Goal: Task Accomplishment & Management: Complete application form

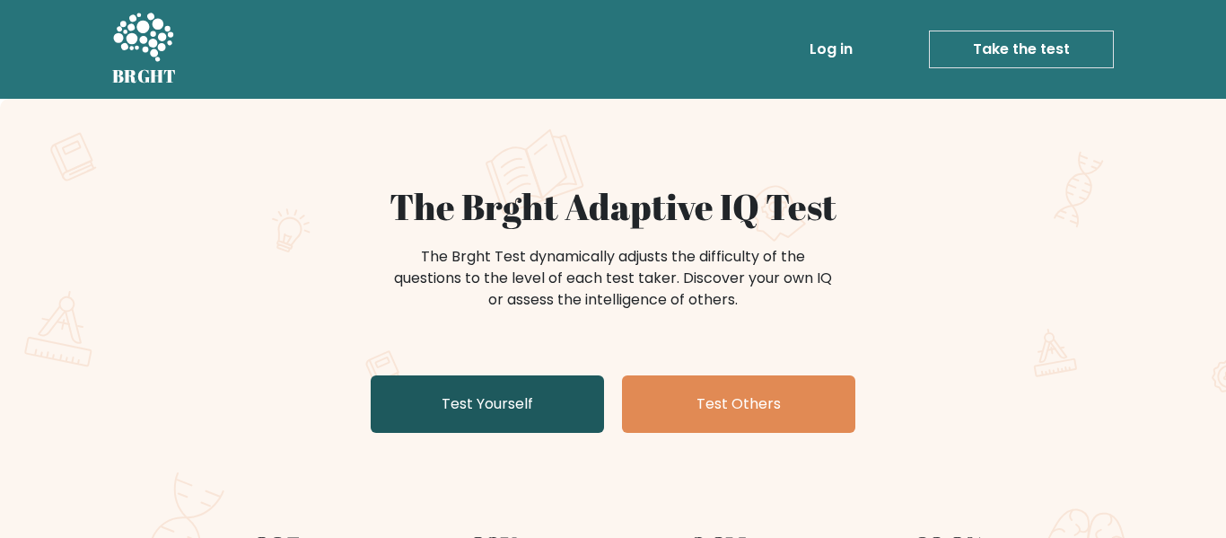
click at [494, 416] on link "Test Yourself" at bounding box center [487, 403] width 233 height 57
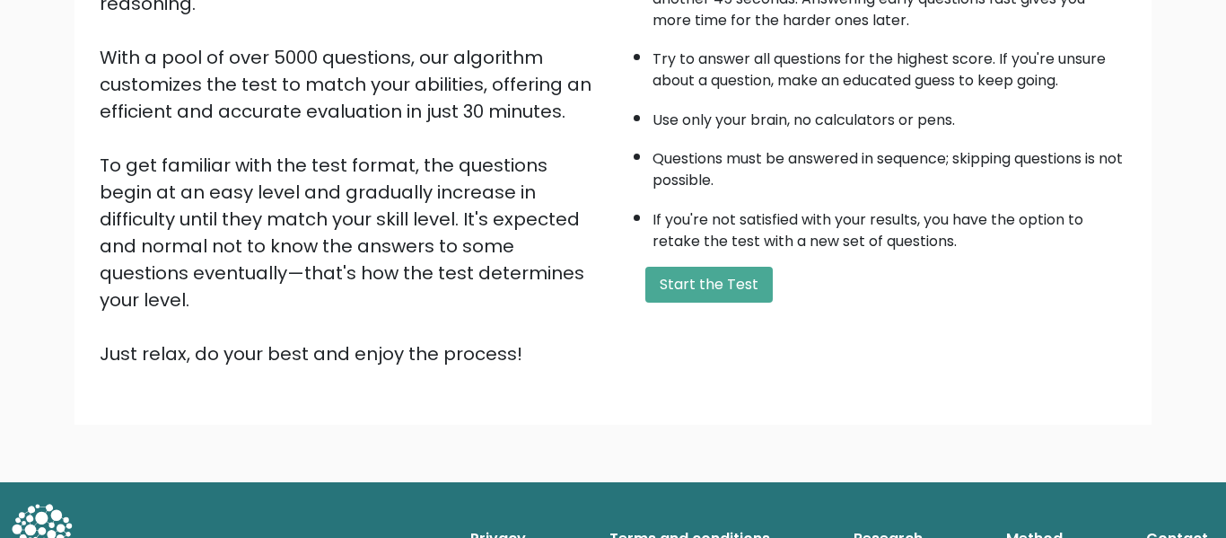
scroll to position [281, 0]
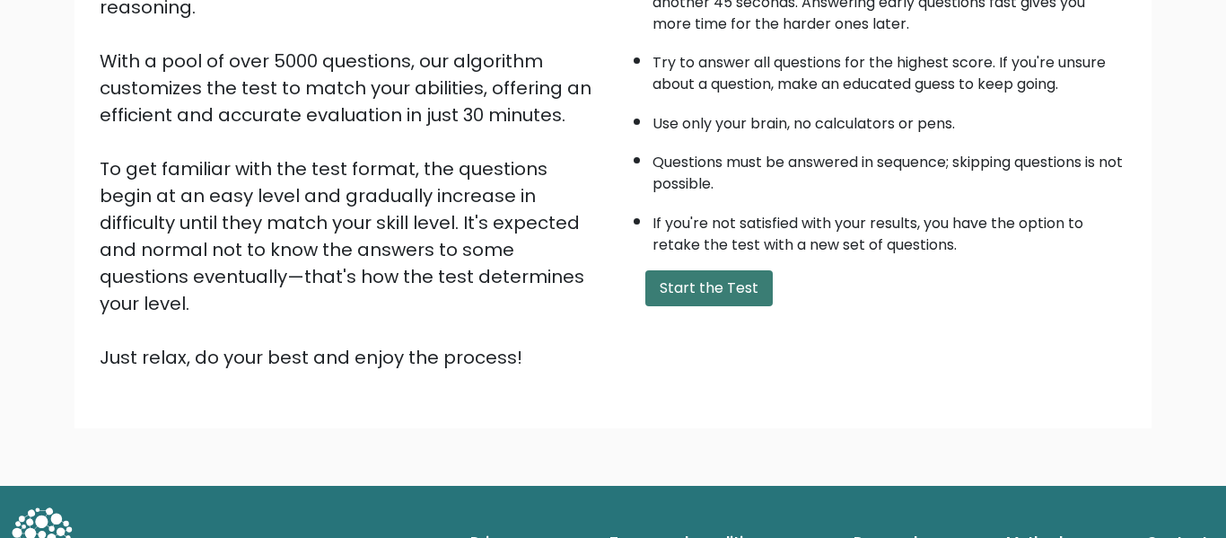
click at [745, 304] on button "Start the Test" at bounding box center [708, 288] width 127 height 36
click at [732, 302] on button "Start the Test" at bounding box center [708, 288] width 127 height 36
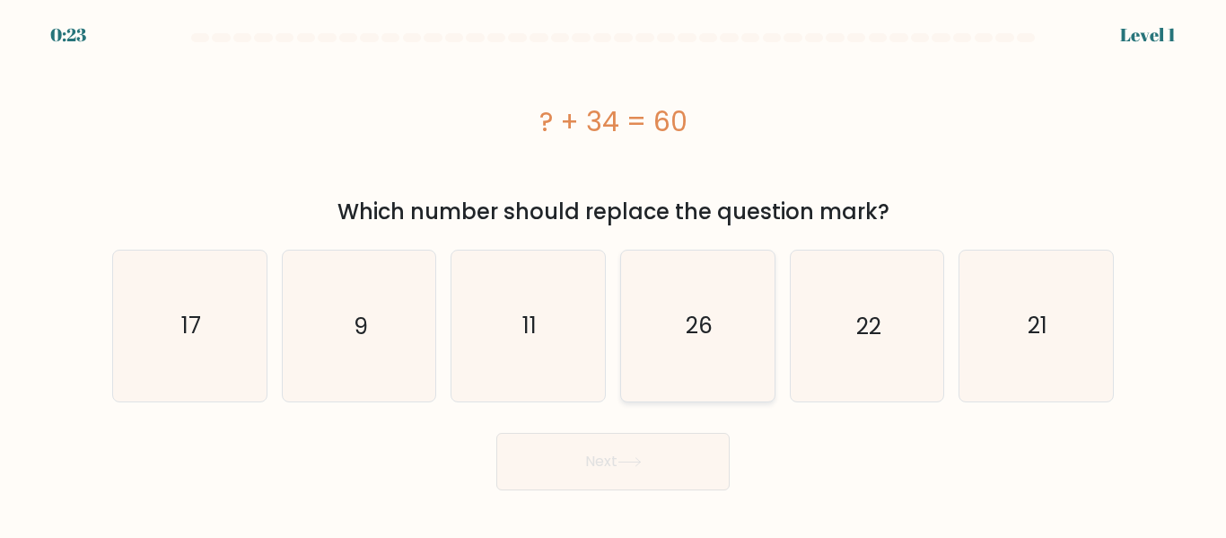
click at [723, 347] on icon "26" at bounding box center [698, 325] width 150 height 150
click at [614, 274] on input "d. 26" at bounding box center [613, 271] width 1 height 4
radio input "true"
click at [673, 473] on button "Next" at bounding box center [612, 461] width 233 height 57
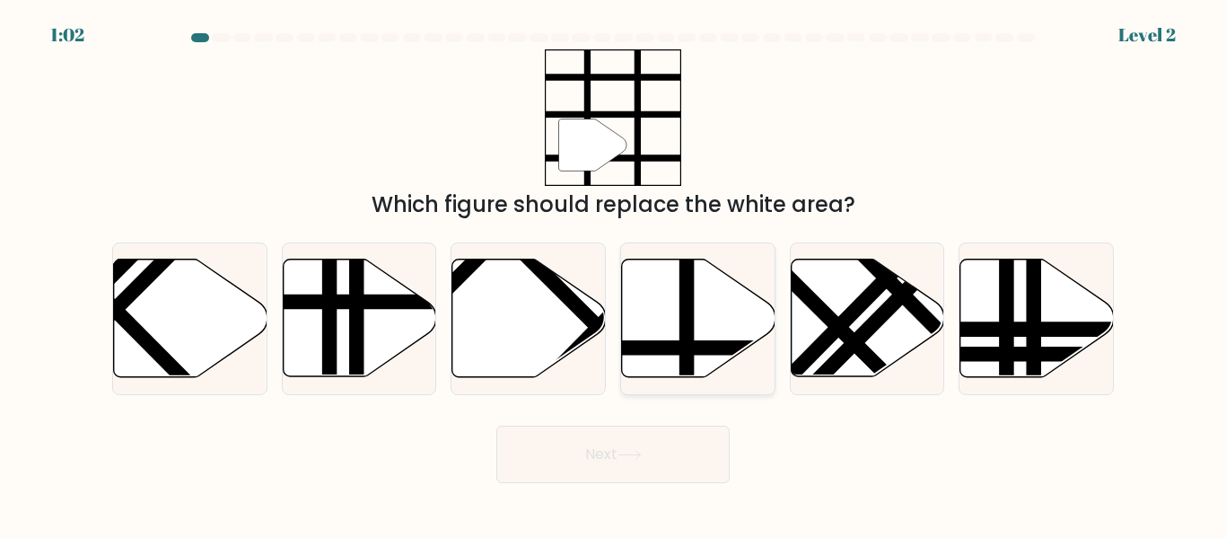
click at [709, 326] on icon at bounding box center [698, 318] width 153 height 118
click at [614, 274] on input "d." at bounding box center [613, 271] width 1 height 4
radio input "true"
click at [672, 455] on button "Next" at bounding box center [612, 453] width 233 height 57
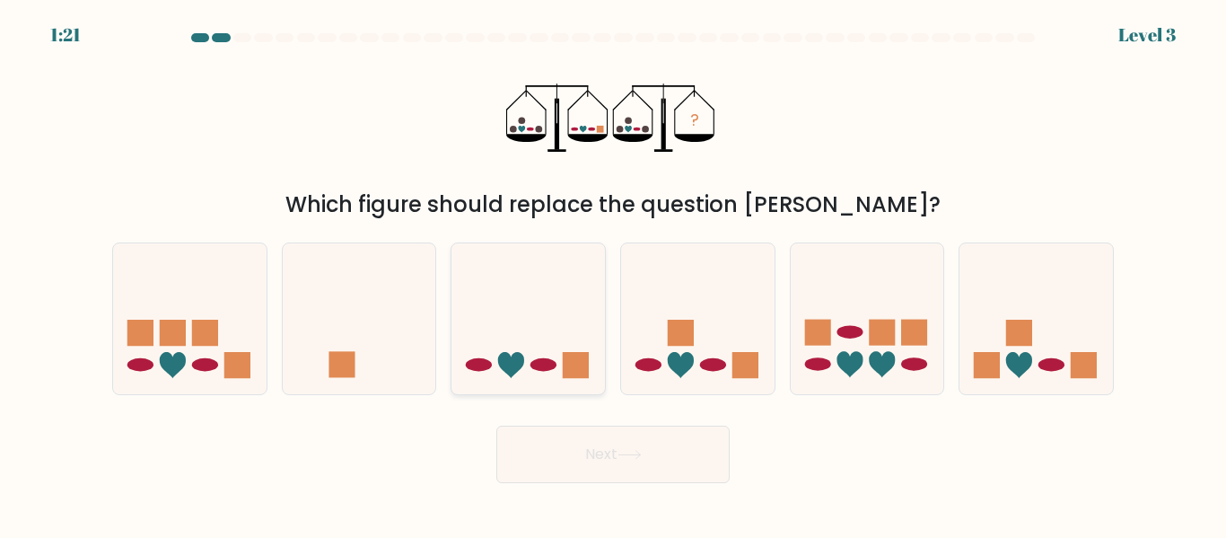
click at [499, 381] on icon at bounding box center [527, 318] width 153 height 127
click at [613, 274] on input "c." at bounding box center [613, 271] width 1 height 4
radio input "true"
click at [670, 473] on button "Next" at bounding box center [612, 453] width 233 height 57
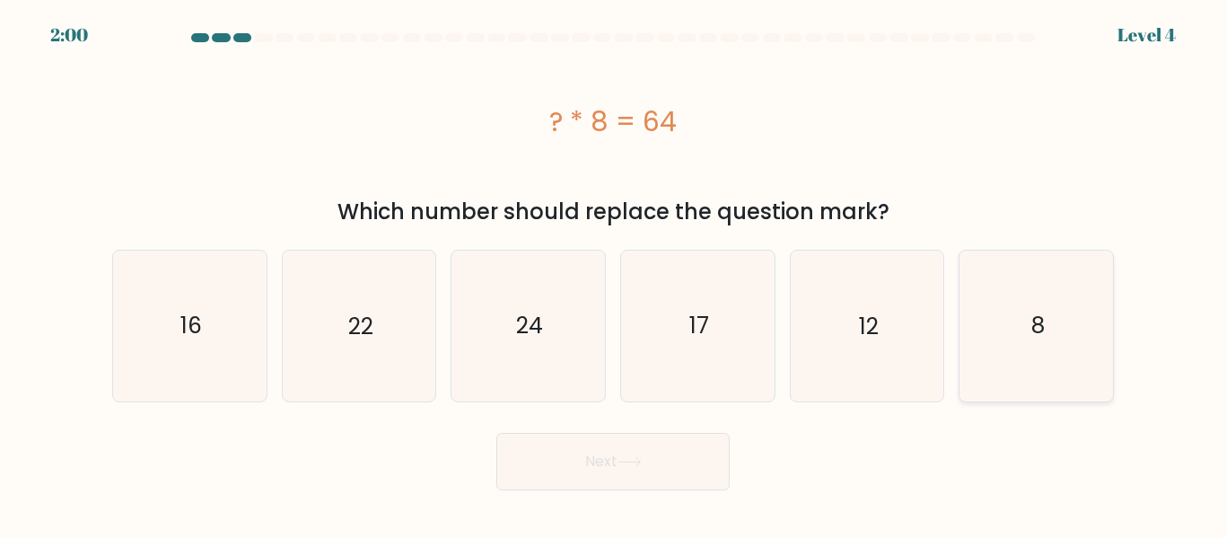
click at [1061, 339] on icon "8" at bounding box center [1036, 325] width 150 height 150
click at [614, 274] on input "f. 8" at bounding box center [613, 271] width 1 height 4
radio input "true"
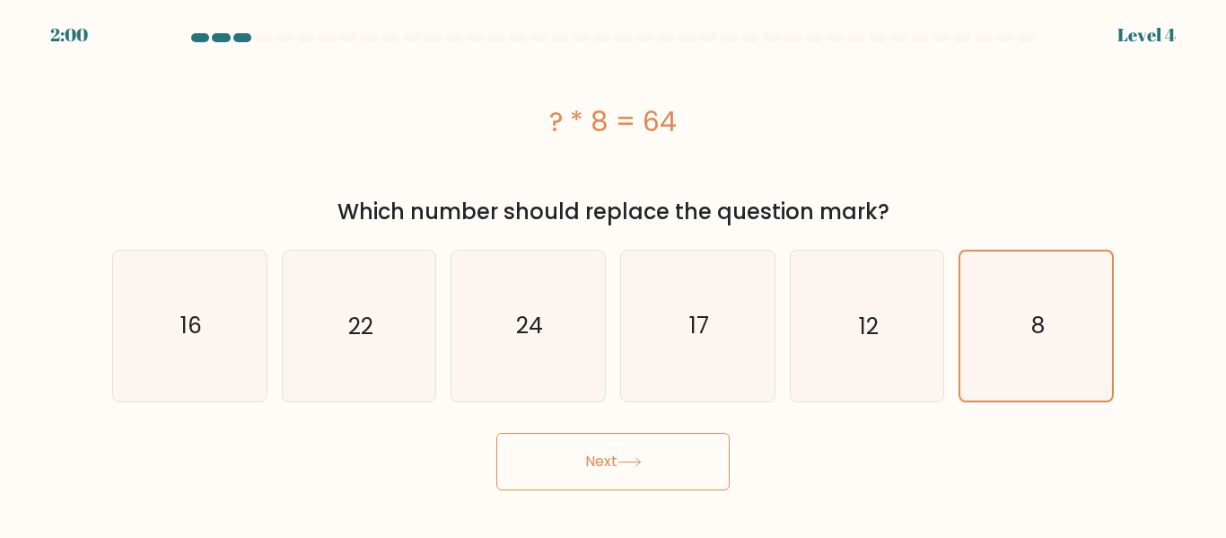
click at [694, 467] on button "Next" at bounding box center [612, 461] width 233 height 57
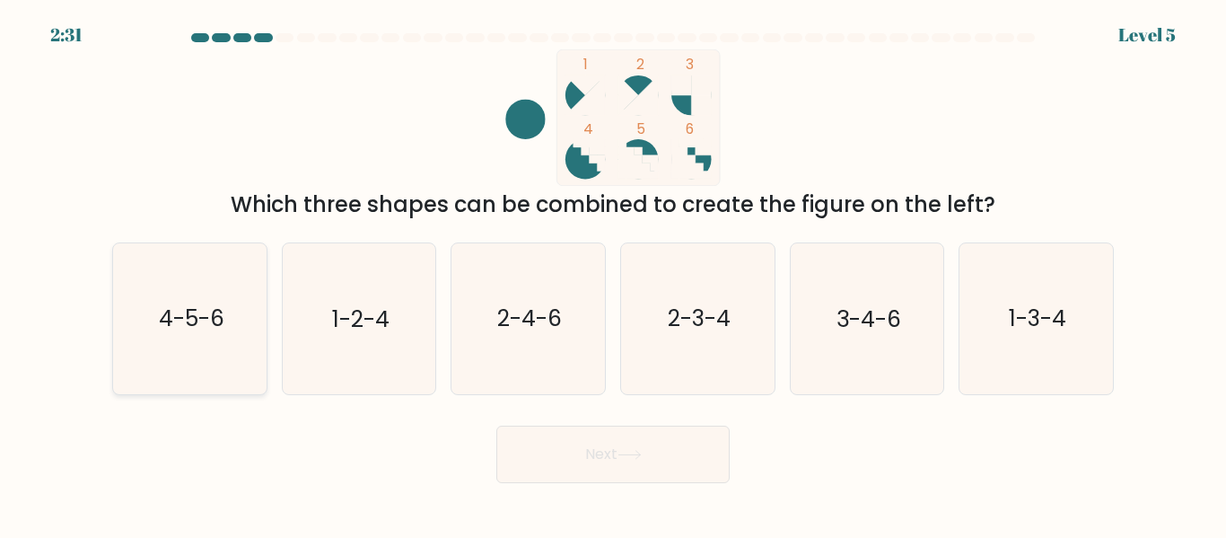
click at [175, 294] on icon "4-5-6" at bounding box center [190, 318] width 150 height 150
click at [613, 274] on input "a. 4-5-6" at bounding box center [613, 271] width 1 height 4
radio input "true"
click at [661, 474] on button "Next" at bounding box center [612, 453] width 233 height 57
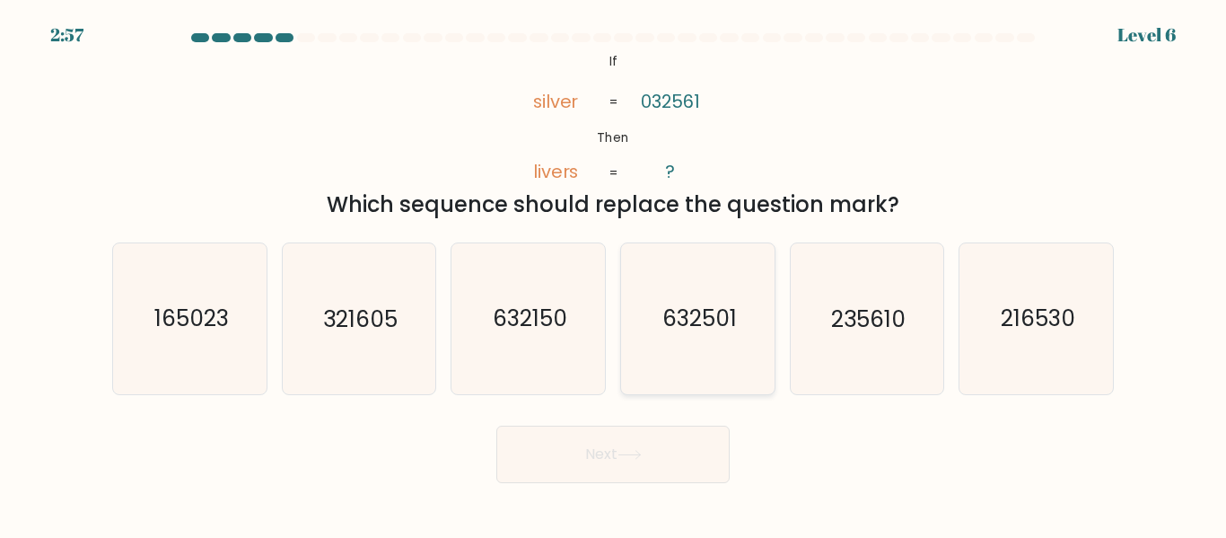
click at [710, 342] on icon "632501" at bounding box center [698, 318] width 150 height 150
click at [614, 274] on input "d. 632501" at bounding box center [613, 271] width 1 height 4
radio input "true"
click at [661, 467] on button "Next" at bounding box center [612, 453] width 233 height 57
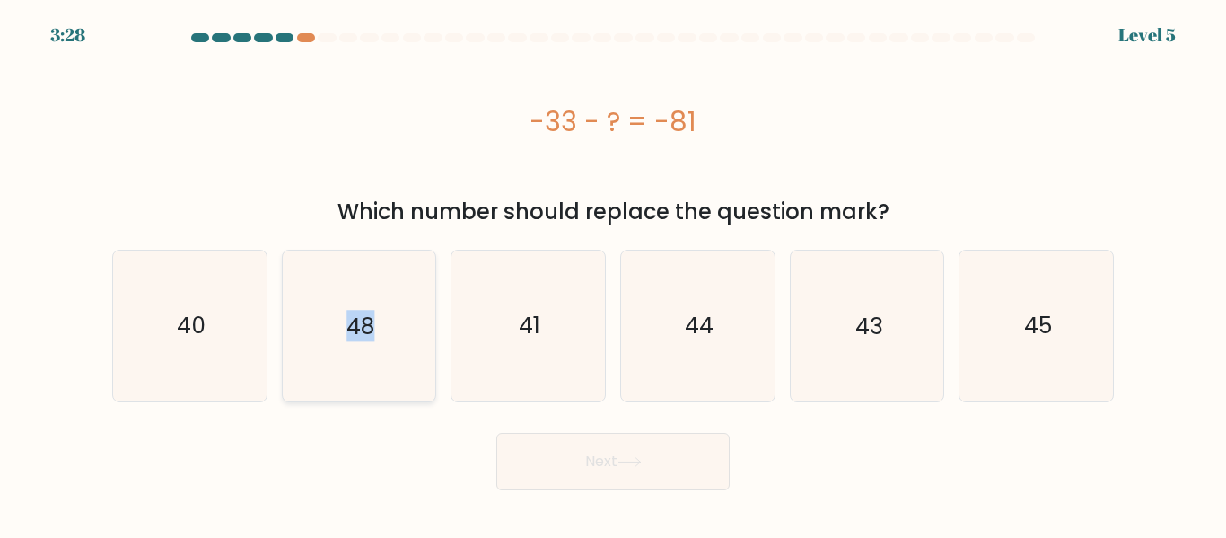
click at [400, 381] on icon "48" at bounding box center [359, 325] width 150 height 150
click at [613, 274] on input "b. 48" at bounding box center [613, 271] width 1 height 4
radio input "true"
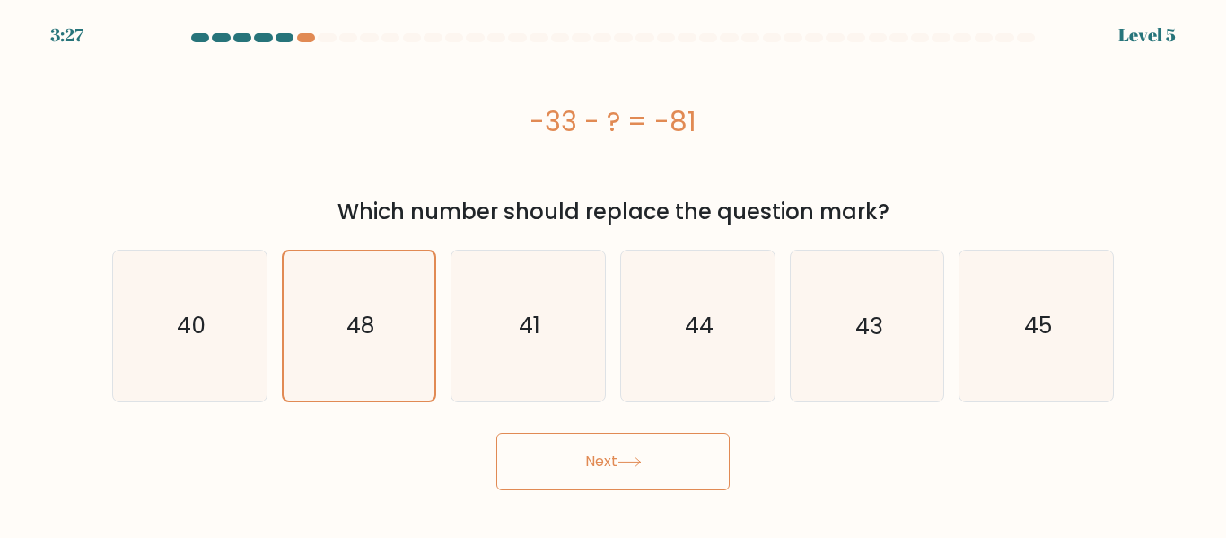
click at [622, 462] on icon at bounding box center [630, 462] width 24 height 10
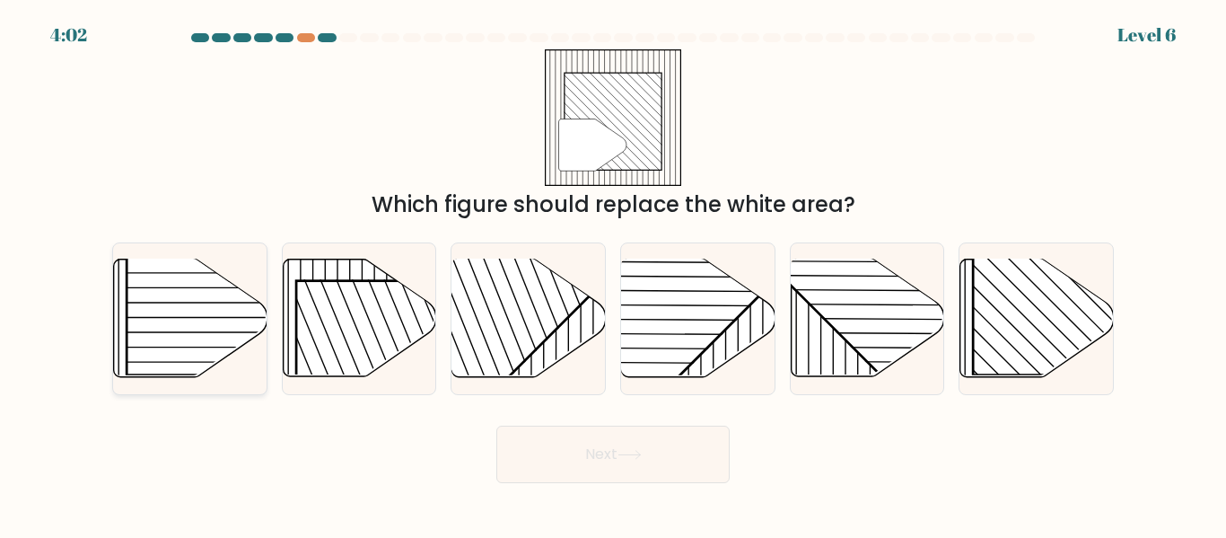
click at [253, 315] on rect at bounding box center [237, 265] width 220 height 220
click at [613, 274] on input "a." at bounding box center [613, 271] width 1 height 4
radio input "true"
click at [632, 440] on button "Next" at bounding box center [612, 453] width 233 height 57
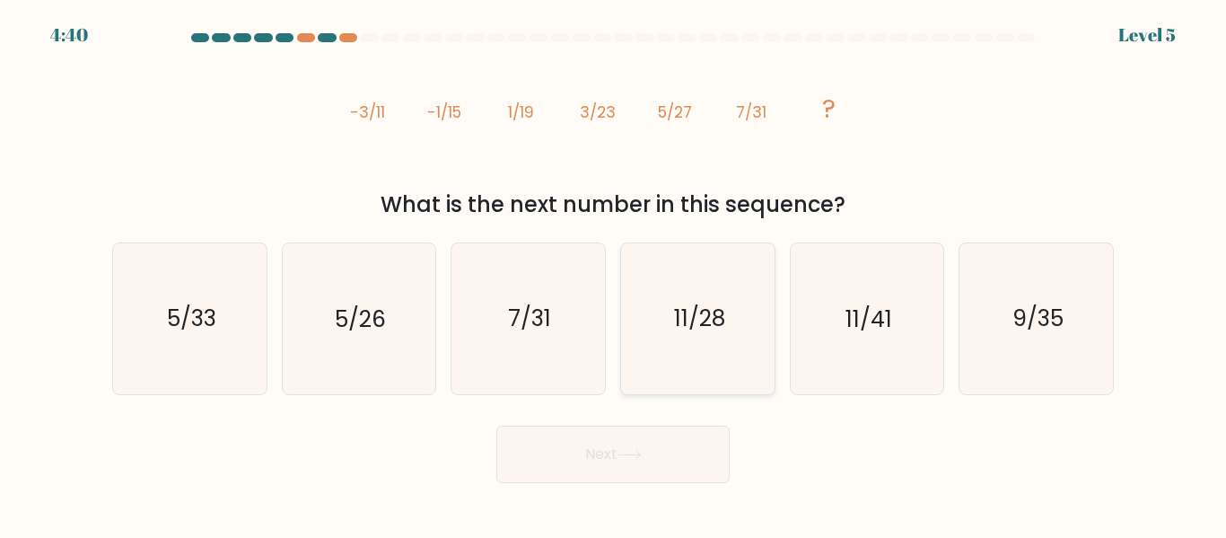
click at [740, 298] on icon "11/28" at bounding box center [698, 318] width 150 height 150
click at [614, 274] on input "d. 11/28" at bounding box center [613, 271] width 1 height 4
radio input "true"
click at [612, 466] on button "Next" at bounding box center [612, 453] width 233 height 57
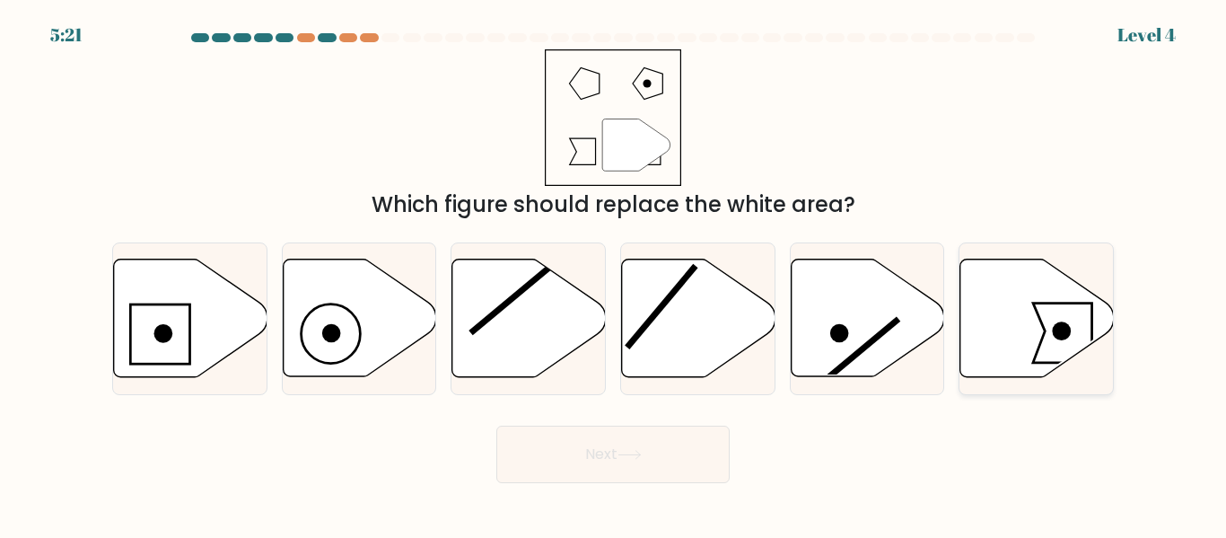
click at [983, 331] on icon at bounding box center [1036, 318] width 153 height 118
click at [614, 274] on input "f." at bounding box center [613, 271] width 1 height 4
radio input "true"
click at [601, 433] on button "Next" at bounding box center [612, 453] width 233 height 57
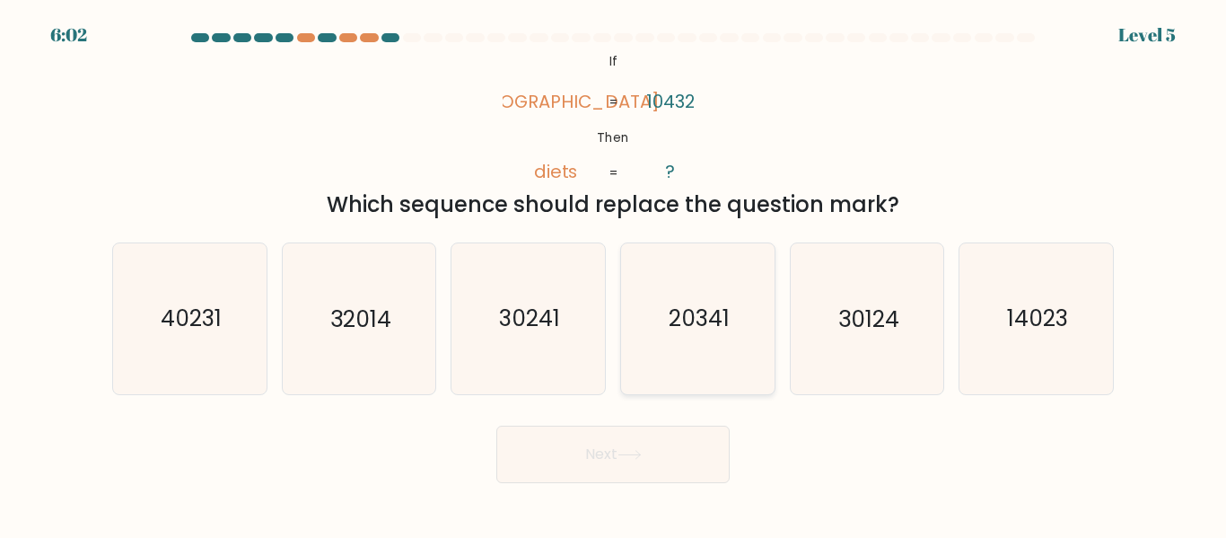
click at [714, 352] on icon "20341" at bounding box center [698, 318] width 150 height 150
click at [614, 274] on input "d. 20341" at bounding box center [613, 271] width 1 height 4
radio input "true"
click at [654, 474] on button "Next" at bounding box center [612, 453] width 233 height 57
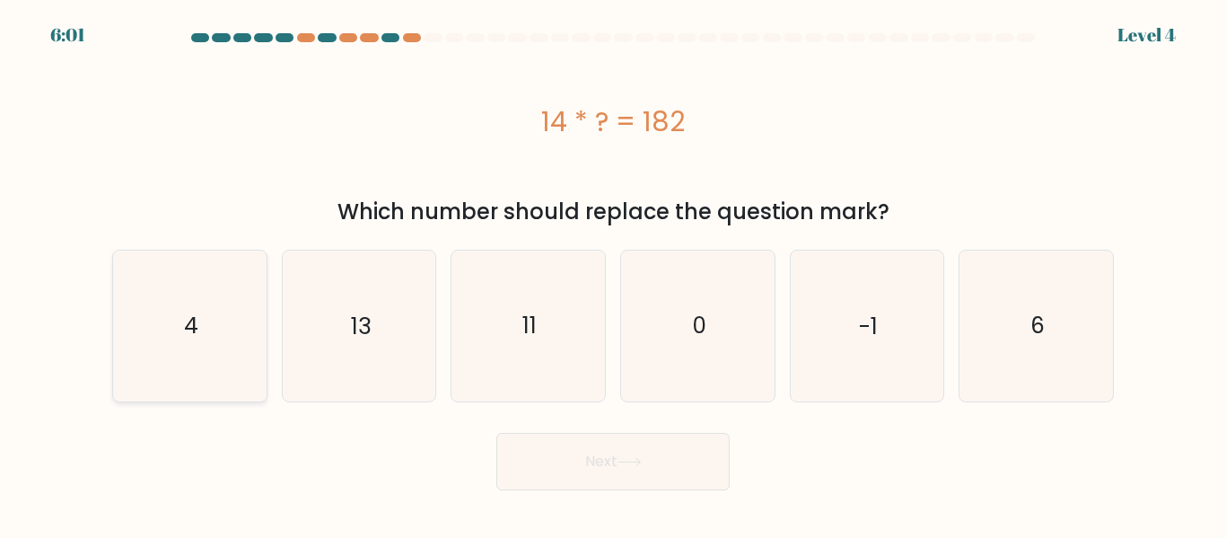
click at [168, 288] on icon "4" at bounding box center [190, 325] width 150 height 150
click at [613, 274] on input "a. 4" at bounding box center [613, 271] width 1 height 4
radio input "true"
click at [646, 474] on button "Next" at bounding box center [612, 461] width 233 height 57
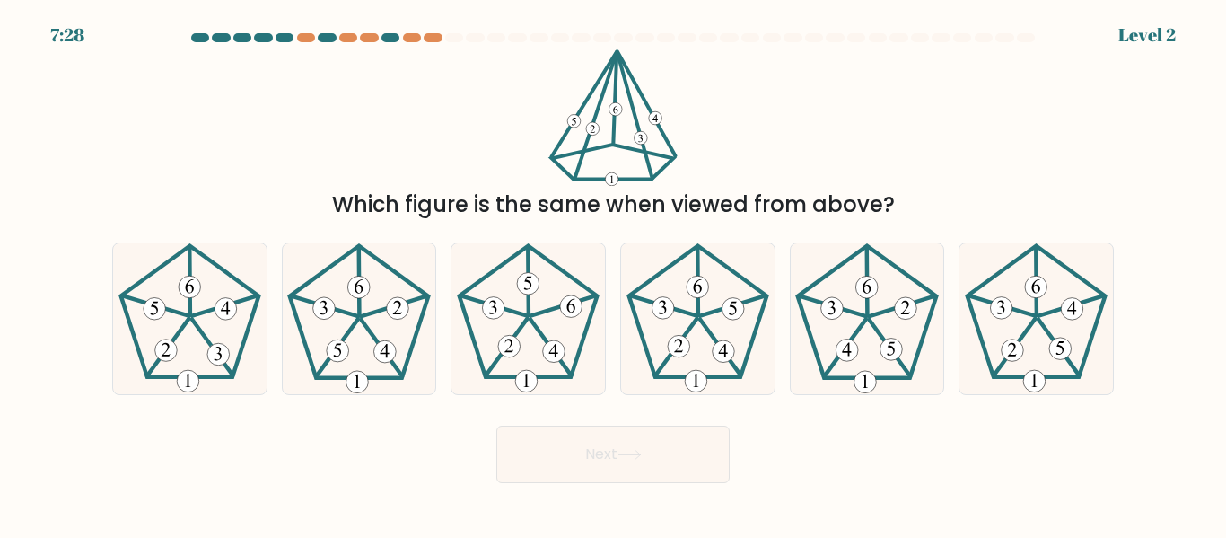
click at [691, 399] on form at bounding box center [613, 258] width 1226 height 450
click at [717, 329] on icon at bounding box center [698, 318] width 150 height 150
click at [614, 274] on input "d." at bounding box center [613, 271] width 1 height 4
radio input "true"
click at [636, 450] on icon at bounding box center [630, 455] width 24 height 10
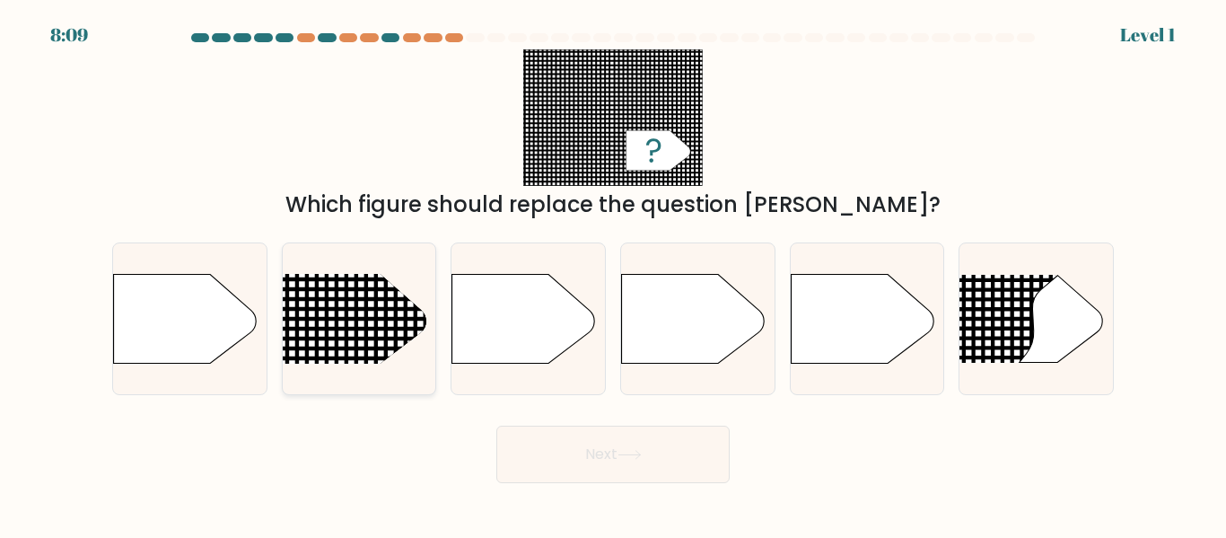
click at [307, 305] on line at bounding box center [307, 272] width 0 height 747
click at [613, 274] on input "b." at bounding box center [613, 271] width 1 height 4
radio input "true"
click at [595, 445] on button "Next" at bounding box center [612, 453] width 233 height 57
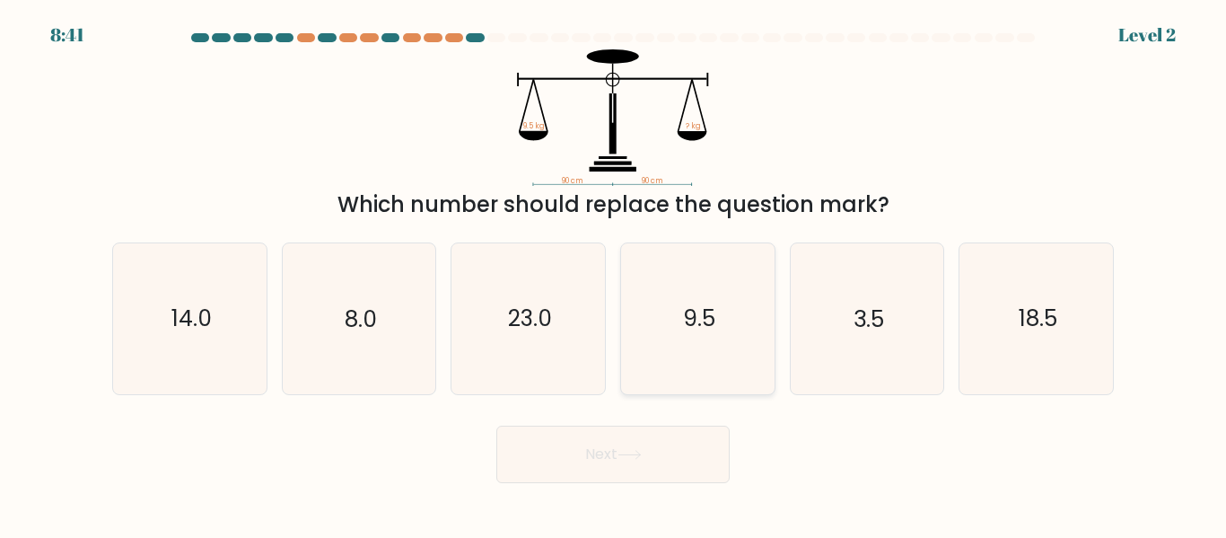
click at [628, 368] on icon "9.5" at bounding box center [698, 318] width 150 height 150
click at [614, 274] on input "d. 9.5" at bounding box center [613, 271] width 1 height 4
radio input "true"
click at [565, 479] on button "Next" at bounding box center [612, 453] width 233 height 57
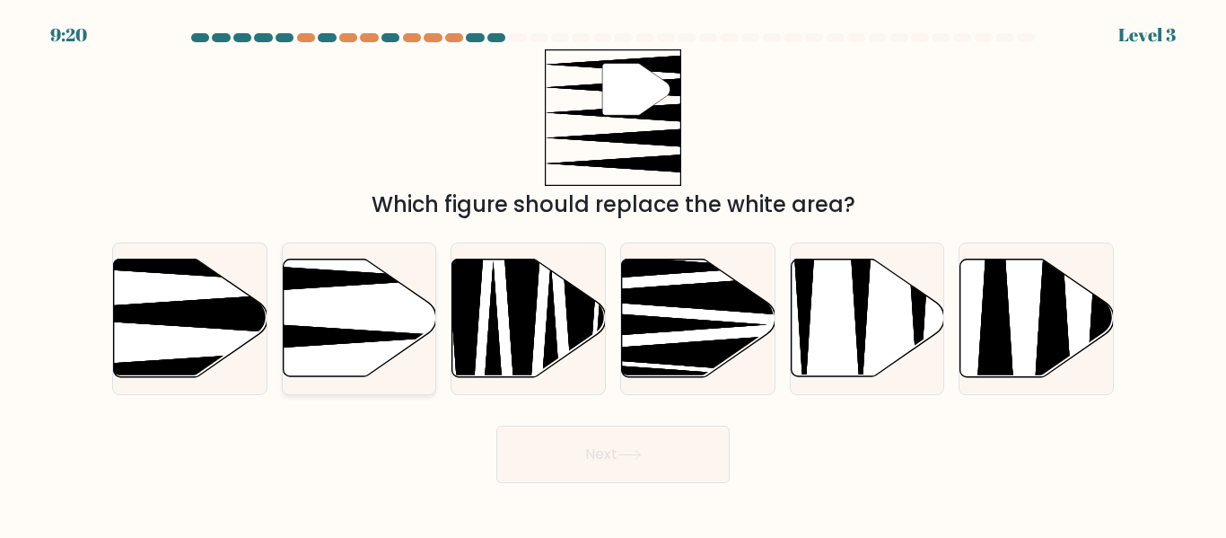
click at [391, 382] on div at bounding box center [359, 318] width 155 height 152
click at [613, 274] on input "b." at bounding box center [613, 271] width 1 height 4
radio input "true"
click at [138, 347] on icon at bounding box center [190, 318] width 153 height 118
click at [613, 274] on input "a." at bounding box center [613, 271] width 1 height 4
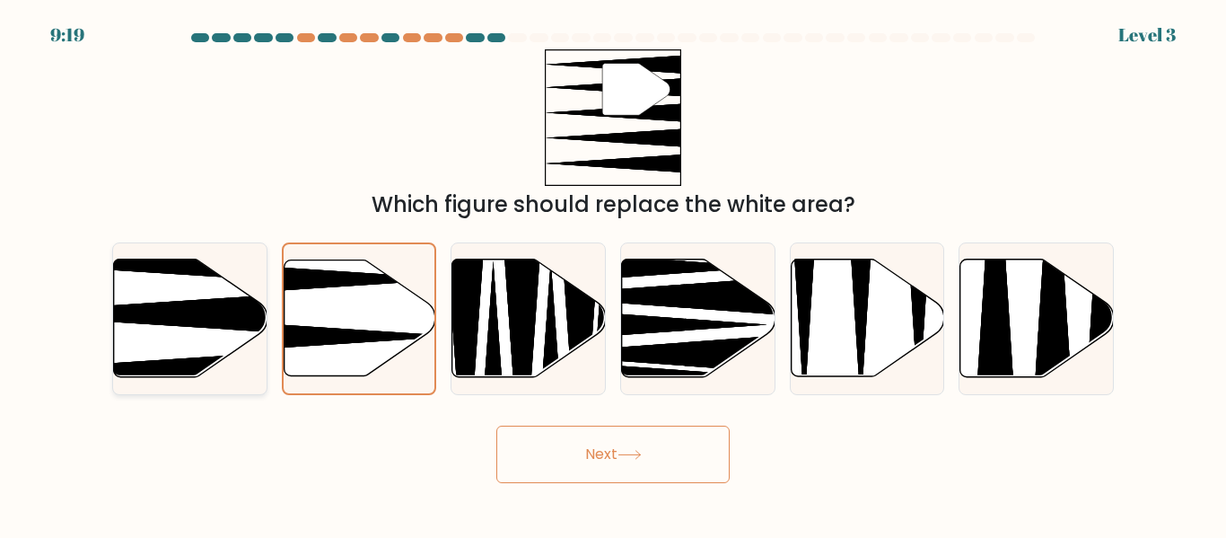
radio input "true"
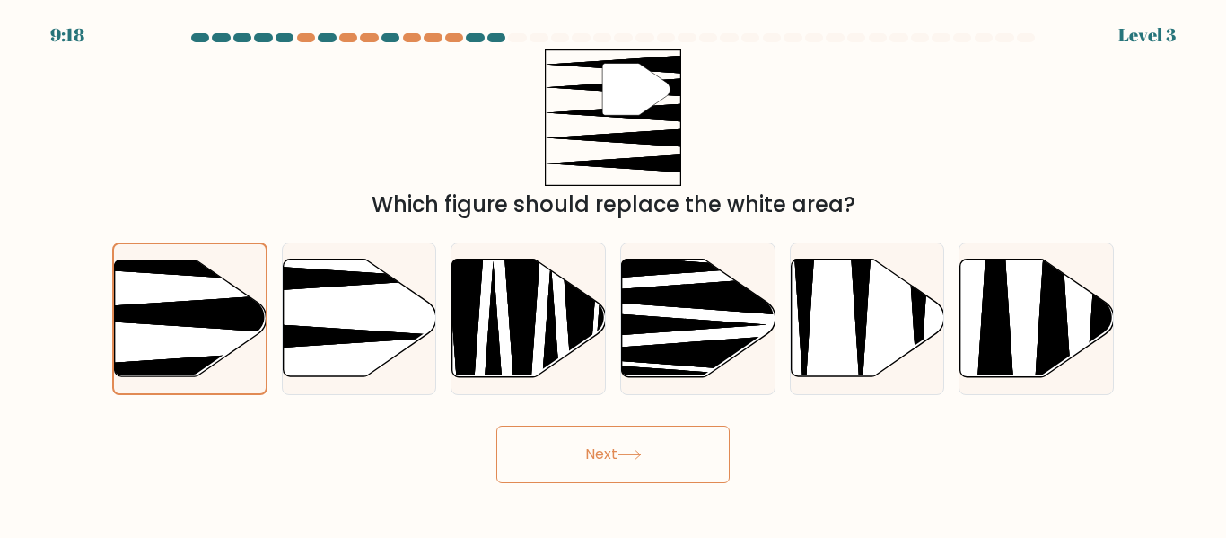
click at [614, 469] on button "Next" at bounding box center [612, 453] width 233 height 57
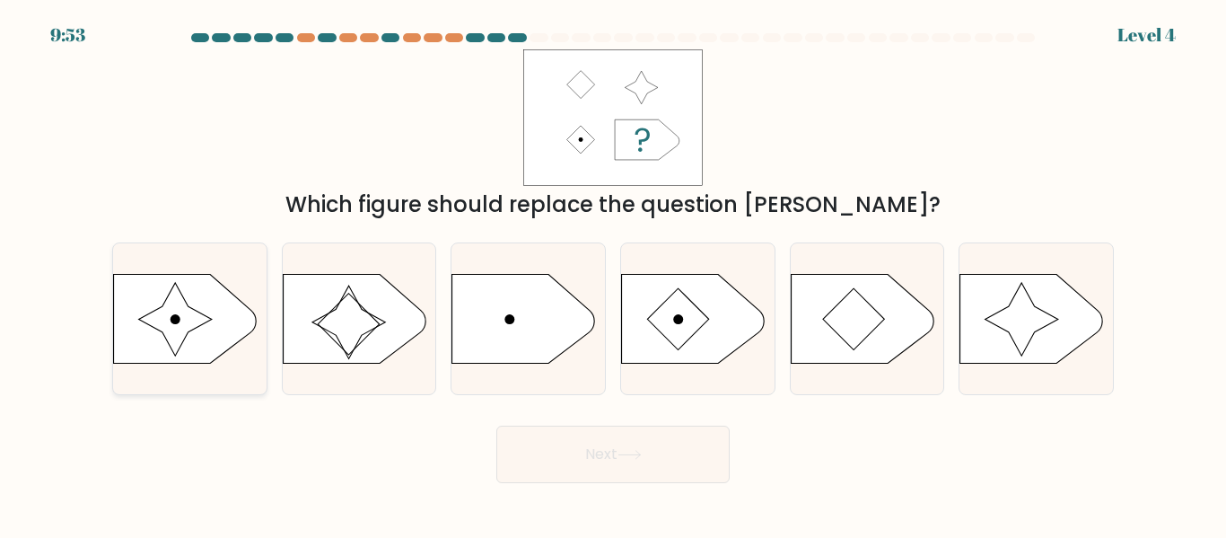
click at [185, 285] on icon at bounding box center [186, 319] width 144 height 90
click at [613, 274] on input "a." at bounding box center [613, 271] width 1 height 4
radio input "true"
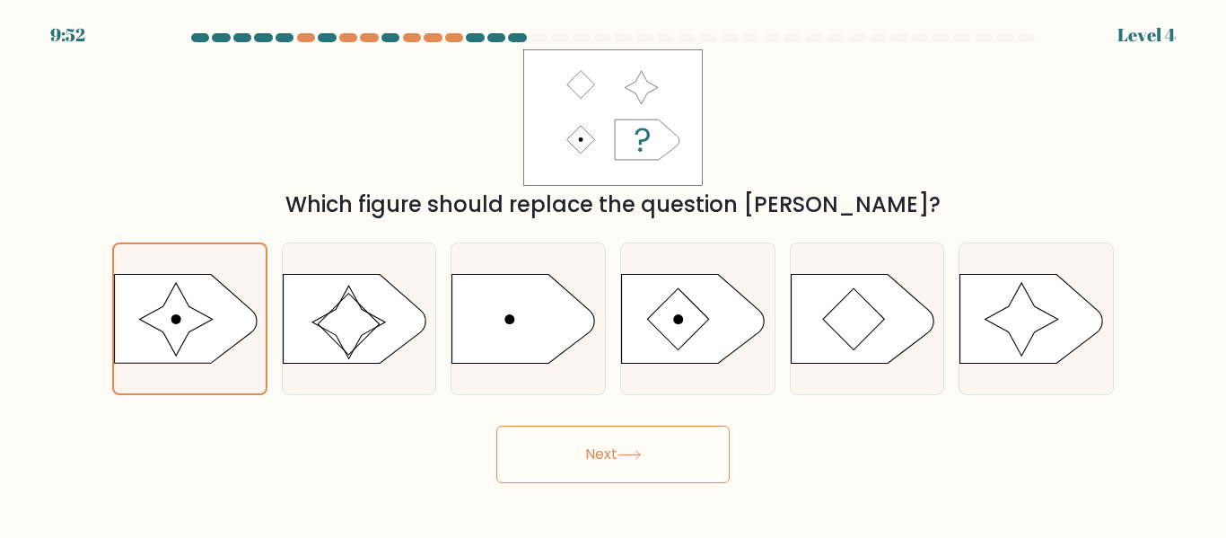
click at [552, 472] on button "Next" at bounding box center [612, 453] width 233 height 57
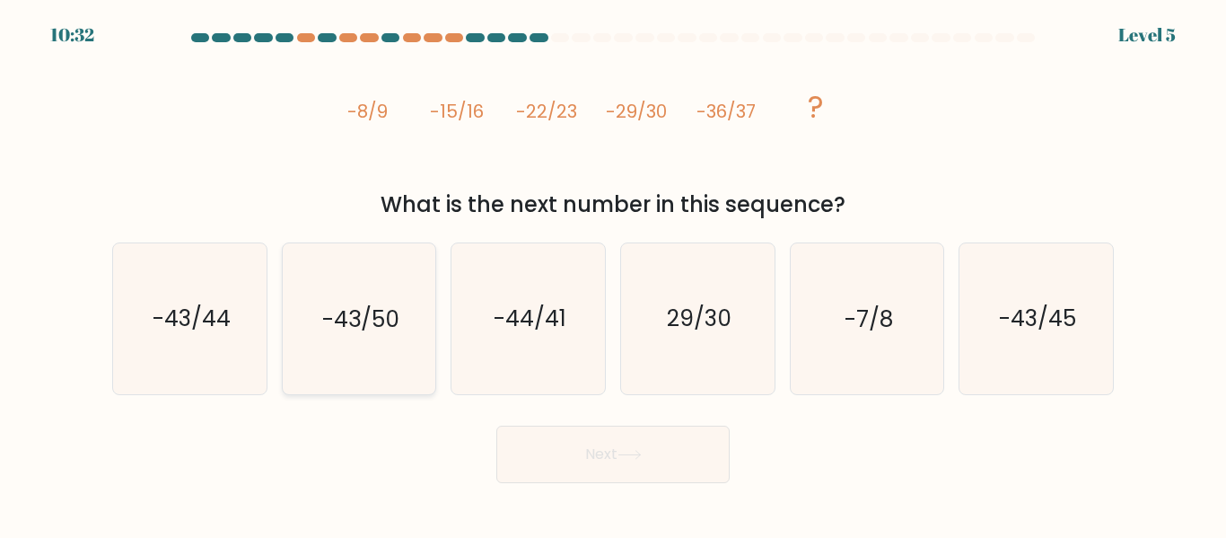
click at [390, 362] on icon "-43/50" at bounding box center [359, 318] width 150 height 150
click at [613, 274] on input "b. -43/50" at bounding box center [613, 271] width 1 height 4
radio input "true"
click at [688, 457] on button "Next" at bounding box center [612, 453] width 233 height 57
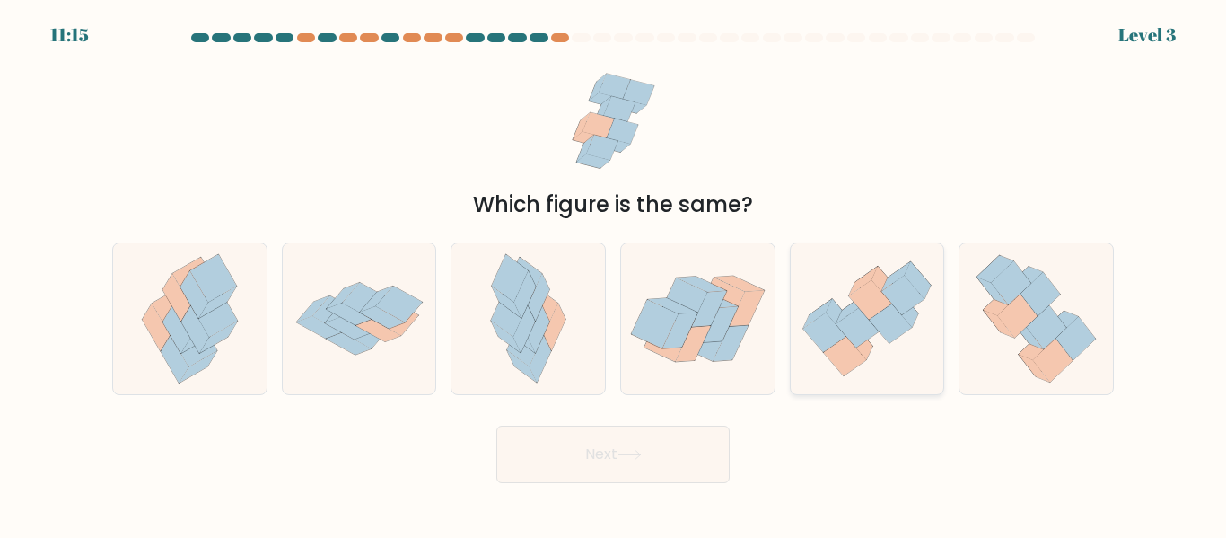
click at [873, 353] on icon at bounding box center [867, 319] width 153 height 132
click at [614, 274] on input "e." at bounding box center [613, 271] width 1 height 4
radio input "true"
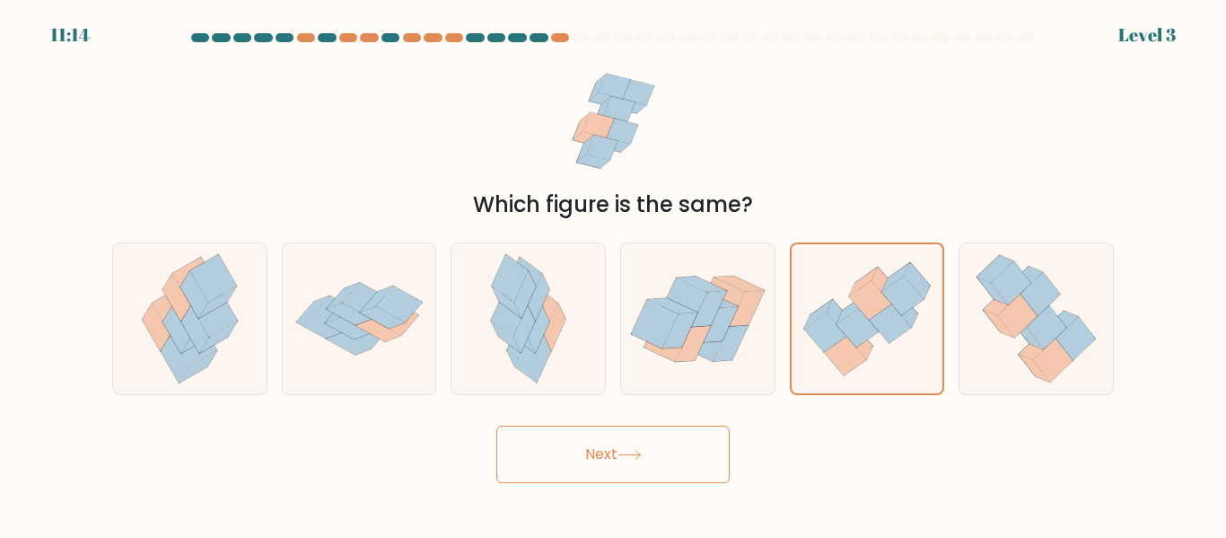
click at [625, 460] on button "Next" at bounding box center [612, 453] width 233 height 57
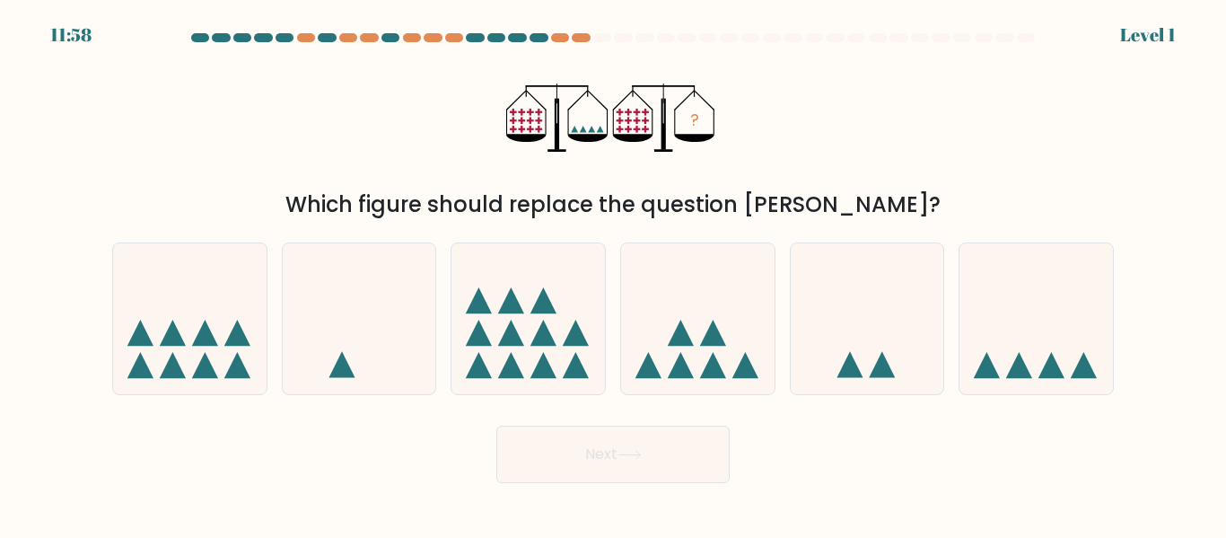
click at [276, 328] on div "b." at bounding box center [360, 318] width 170 height 152
click at [1002, 341] on icon at bounding box center [1035, 318] width 153 height 127
click at [614, 274] on input "f." at bounding box center [613, 271] width 1 height 4
radio input "true"
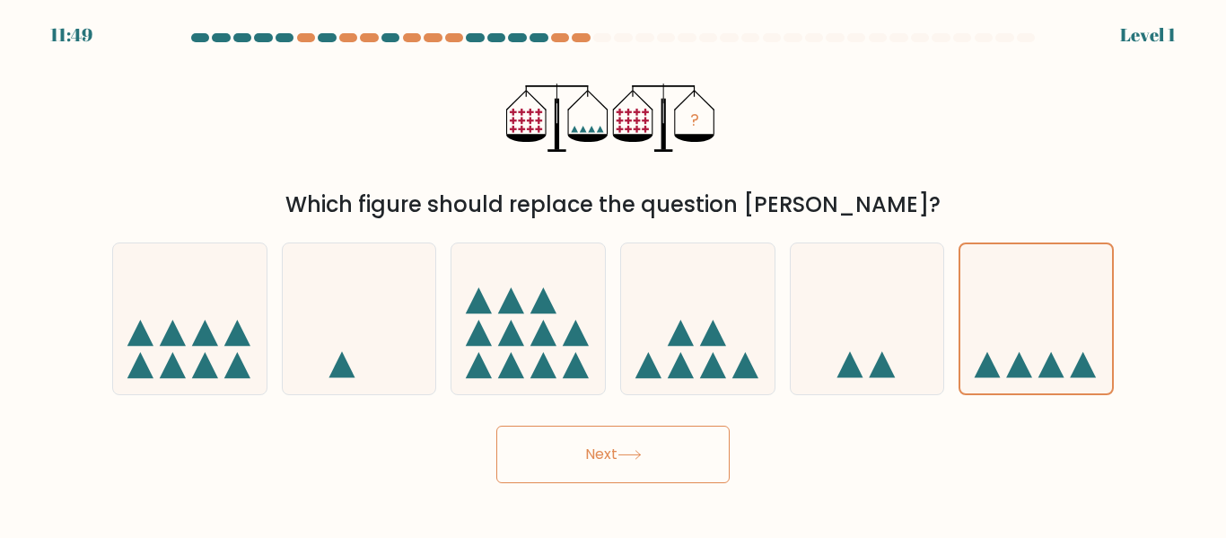
click at [572, 467] on button "Next" at bounding box center [612, 453] width 233 height 57
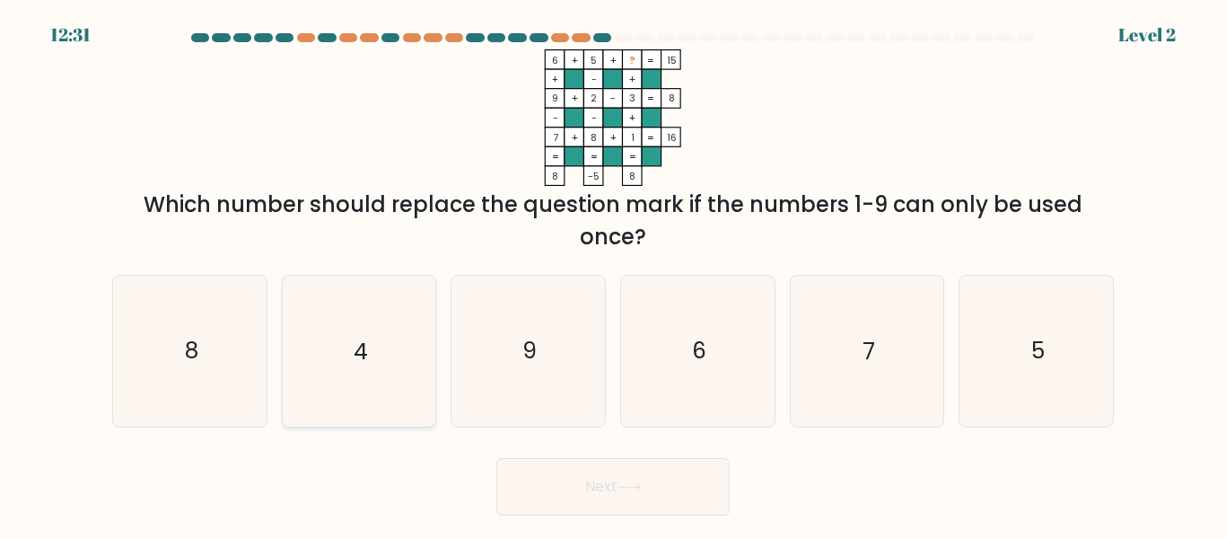
click at [399, 355] on icon "4" at bounding box center [359, 351] width 150 height 150
click at [613, 274] on input "b. 4" at bounding box center [613, 271] width 1 height 4
radio input "true"
click at [587, 477] on button "Next" at bounding box center [612, 486] width 233 height 57
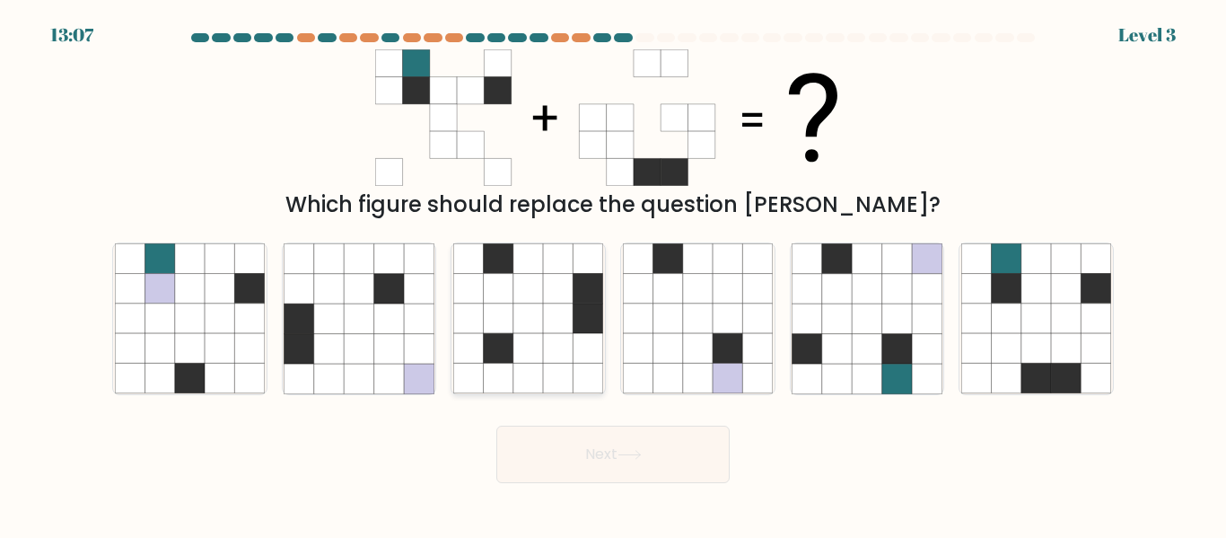
click at [522, 355] on icon at bounding box center [528, 349] width 30 height 30
click at [613, 274] on input "c." at bounding box center [613, 271] width 1 height 4
radio input "true"
click at [607, 456] on button "Next" at bounding box center [612, 453] width 233 height 57
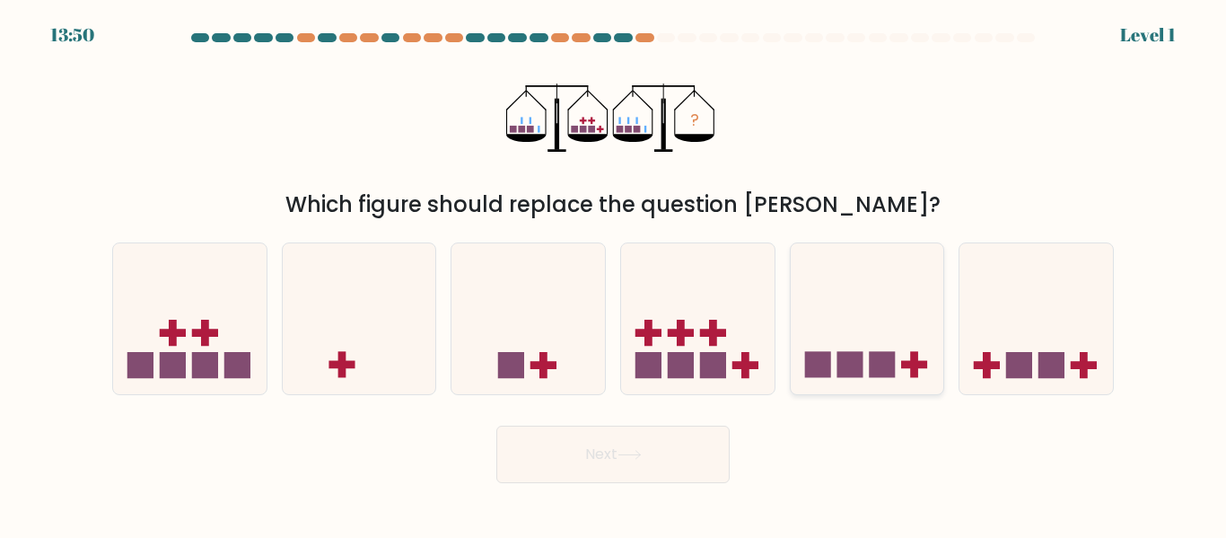
click at [890, 329] on icon at bounding box center [867, 318] width 153 height 127
click at [614, 274] on input "e." at bounding box center [613, 271] width 1 height 4
radio input "true"
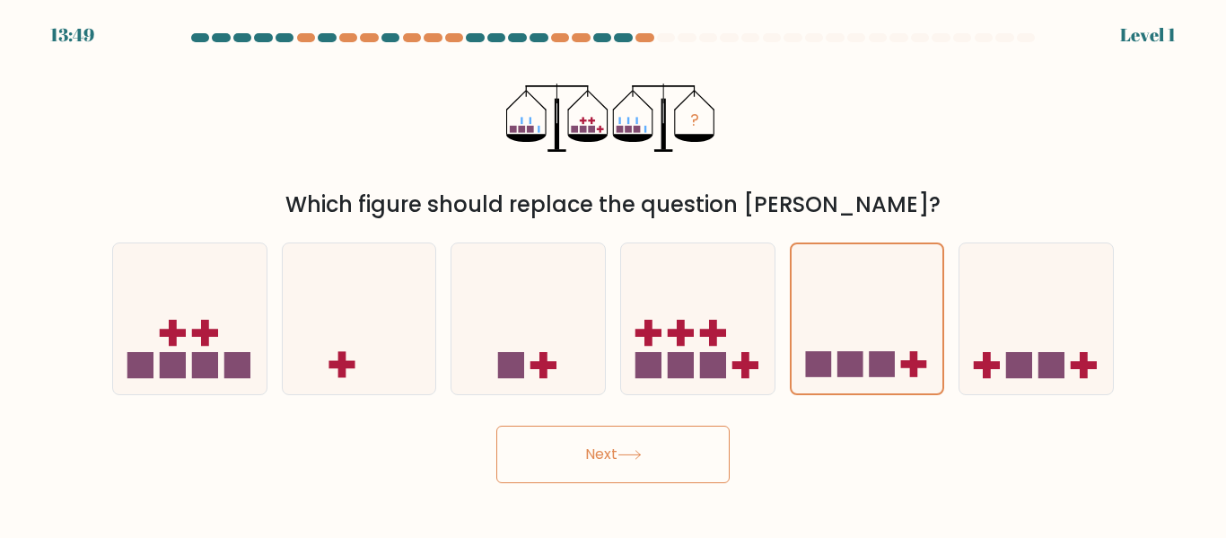
click at [608, 443] on button "Next" at bounding box center [612, 453] width 233 height 57
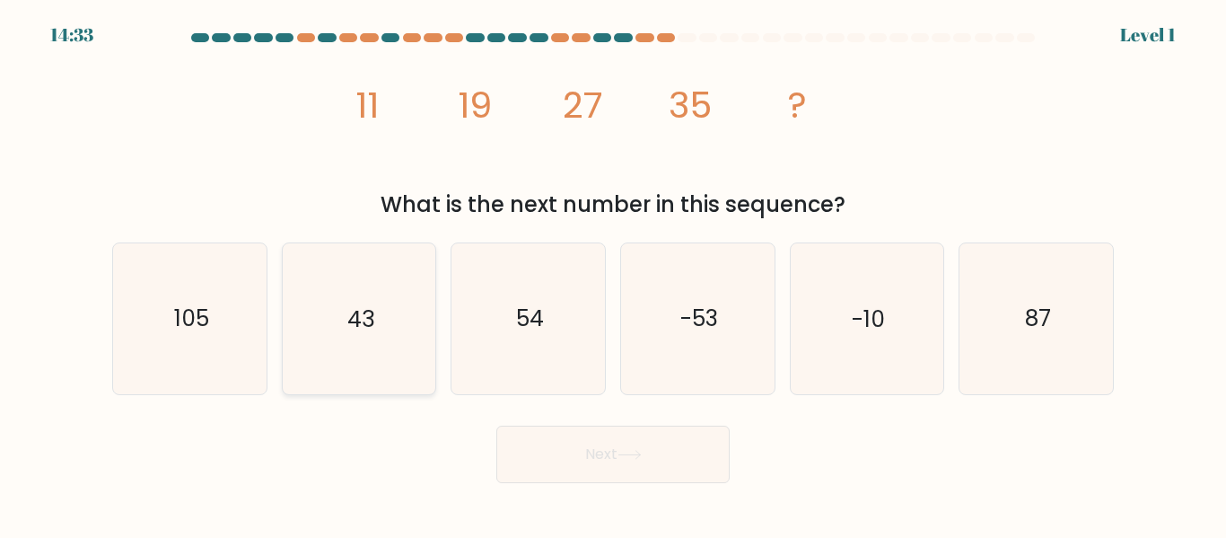
click at [313, 290] on icon "43" at bounding box center [359, 318] width 150 height 150
click at [613, 274] on input "b. 43" at bounding box center [613, 271] width 1 height 4
radio input "true"
click at [601, 454] on button "Next" at bounding box center [612, 453] width 233 height 57
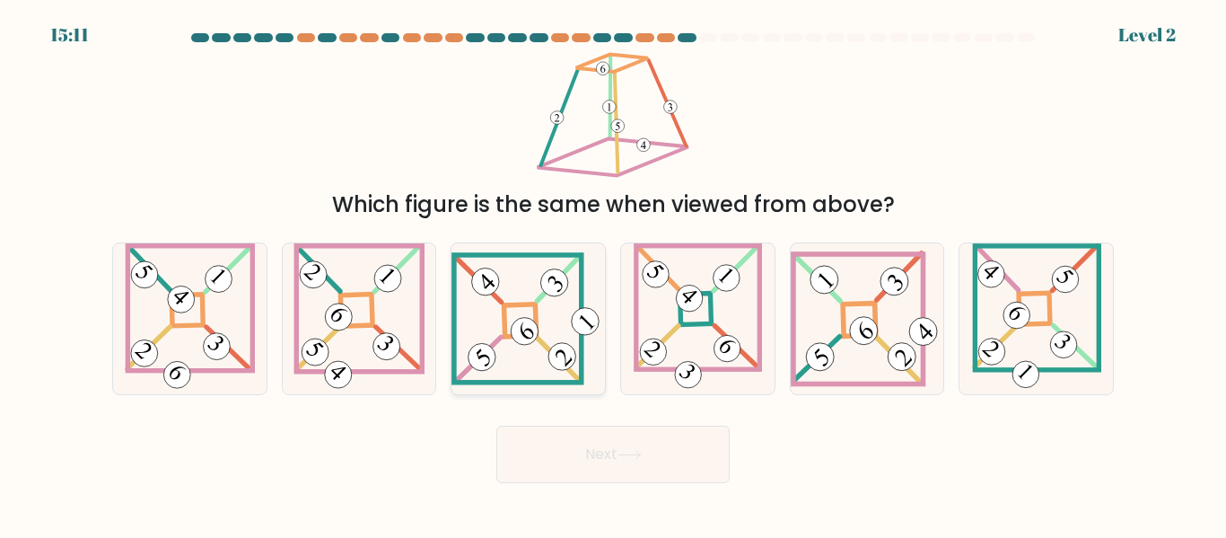
click at [456, 339] on 114 at bounding box center [517, 318] width 127 height 127
click at [613, 274] on input "c." at bounding box center [613, 271] width 1 height 4
radio input "true"
click at [557, 436] on button "Next" at bounding box center [612, 453] width 233 height 57
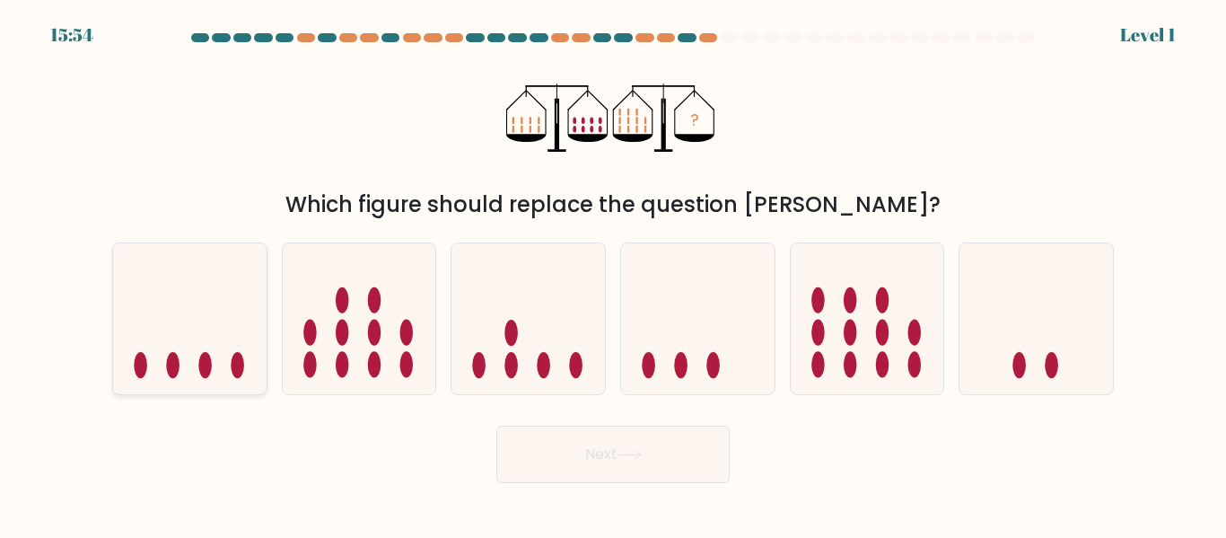
click at [251, 291] on icon at bounding box center [189, 318] width 153 height 127
click at [613, 274] on input "a." at bounding box center [613, 271] width 1 height 4
radio input "true"
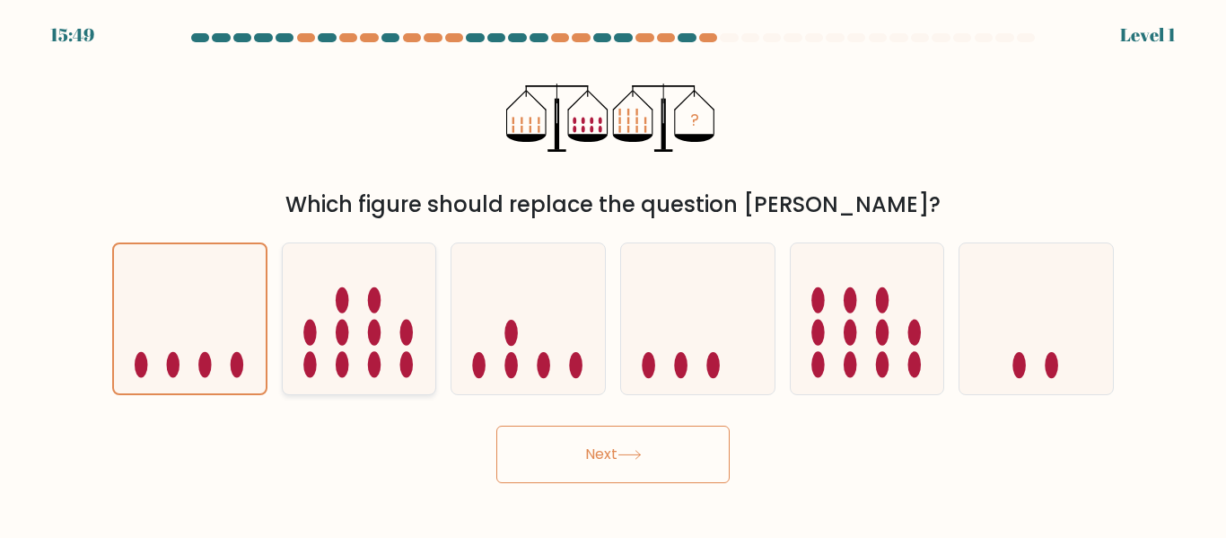
click at [394, 314] on icon at bounding box center [359, 318] width 153 height 127
click at [613, 274] on input "b." at bounding box center [613, 271] width 1 height 4
radio input "true"
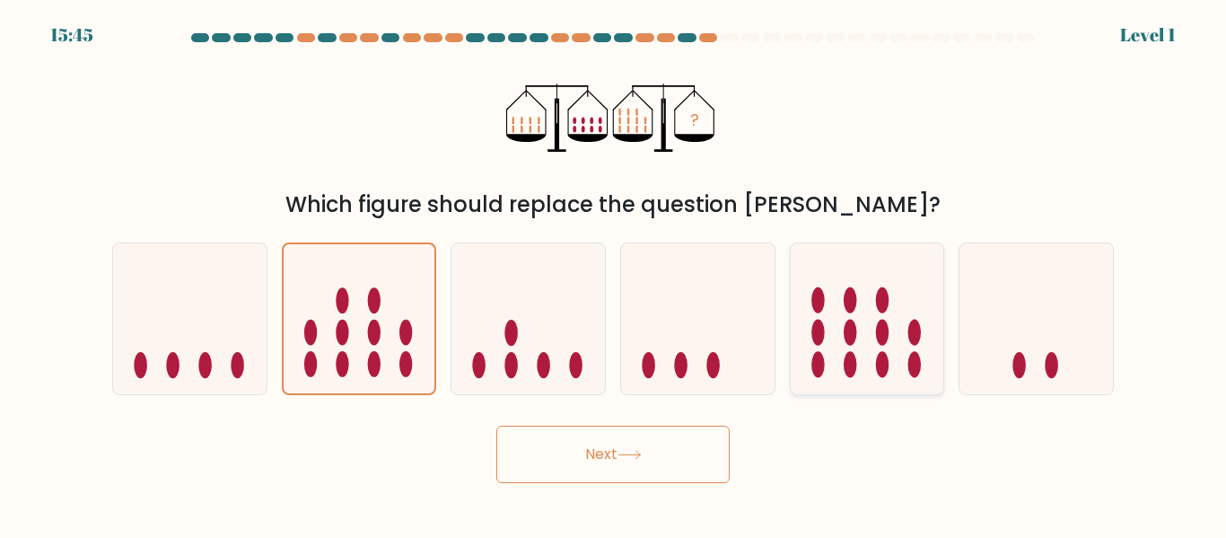
click at [810, 373] on icon at bounding box center [867, 318] width 153 height 127
click at [614, 274] on input "e." at bounding box center [613, 271] width 1 height 4
radio input "true"
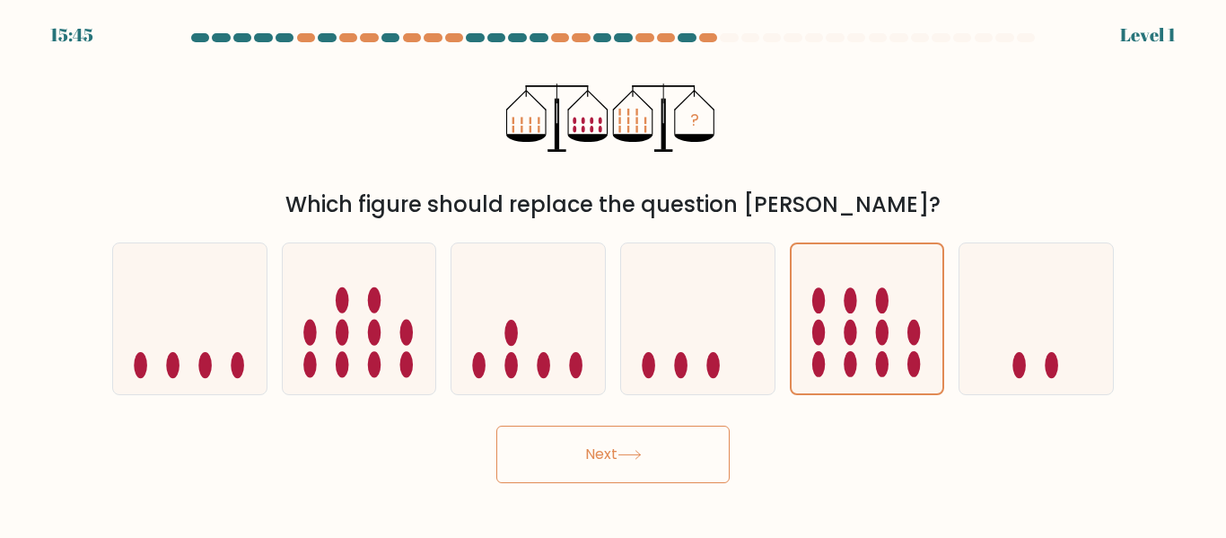
click at [629, 456] on icon at bounding box center [630, 455] width 24 height 10
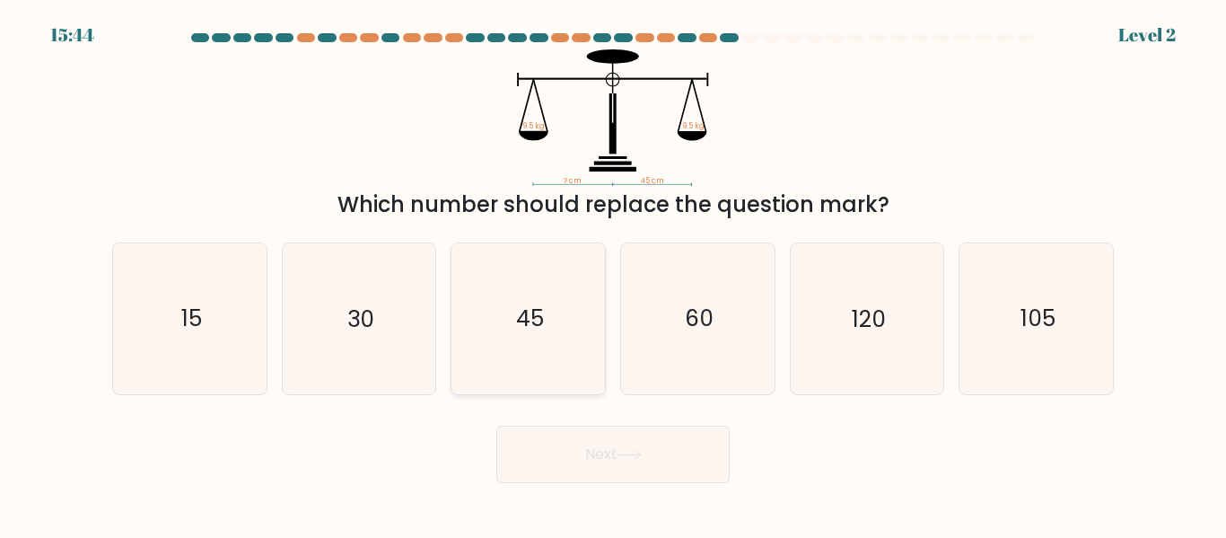
click at [542, 356] on icon "45" at bounding box center [528, 318] width 150 height 150
click at [613, 274] on input "c. 45" at bounding box center [613, 271] width 1 height 4
radio input "true"
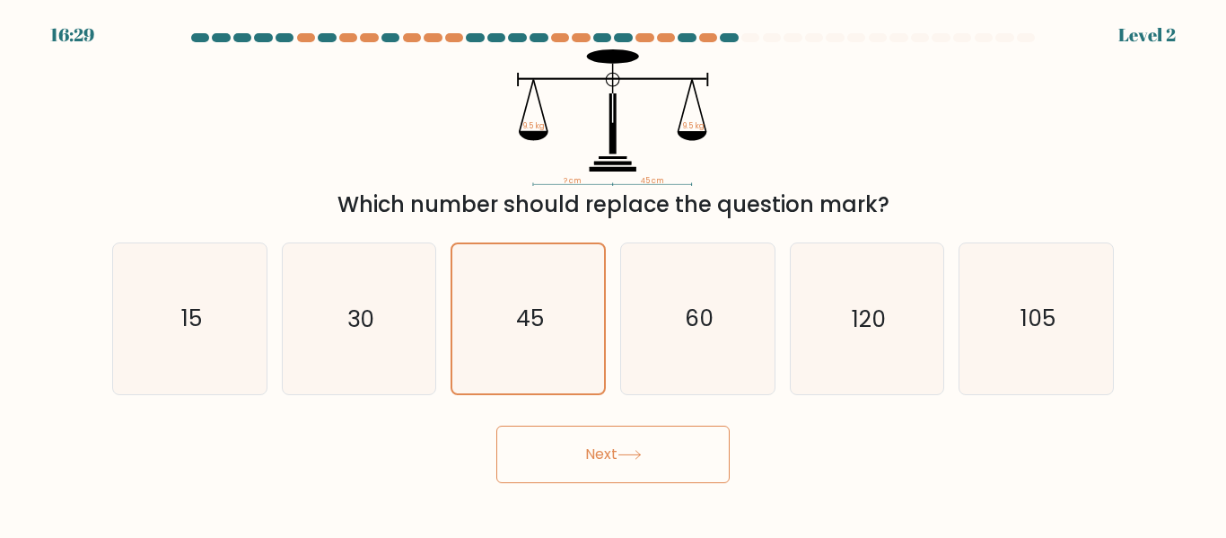
click at [636, 481] on button "Next" at bounding box center [612, 453] width 233 height 57
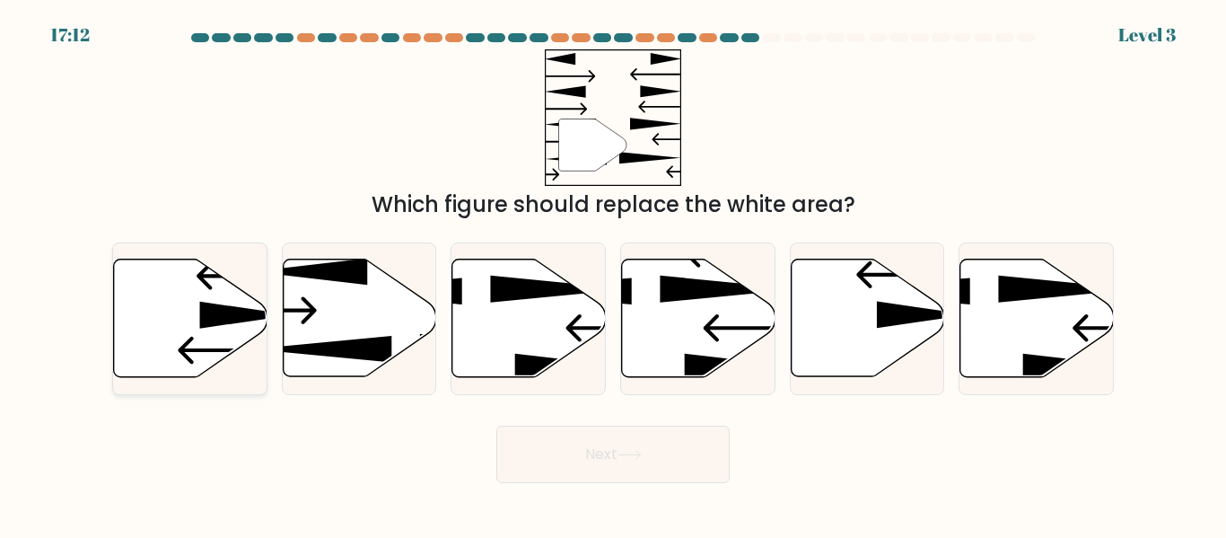
click at [193, 318] on icon at bounding box center [190, 318] width 153 height 118
click at [613, 274] on input "a." at bounding box center [613, 271] width 1 height 4
radio input "true"
click at [659, 467] on button "Next" at bounding box center [612, 453] width 233 height 57
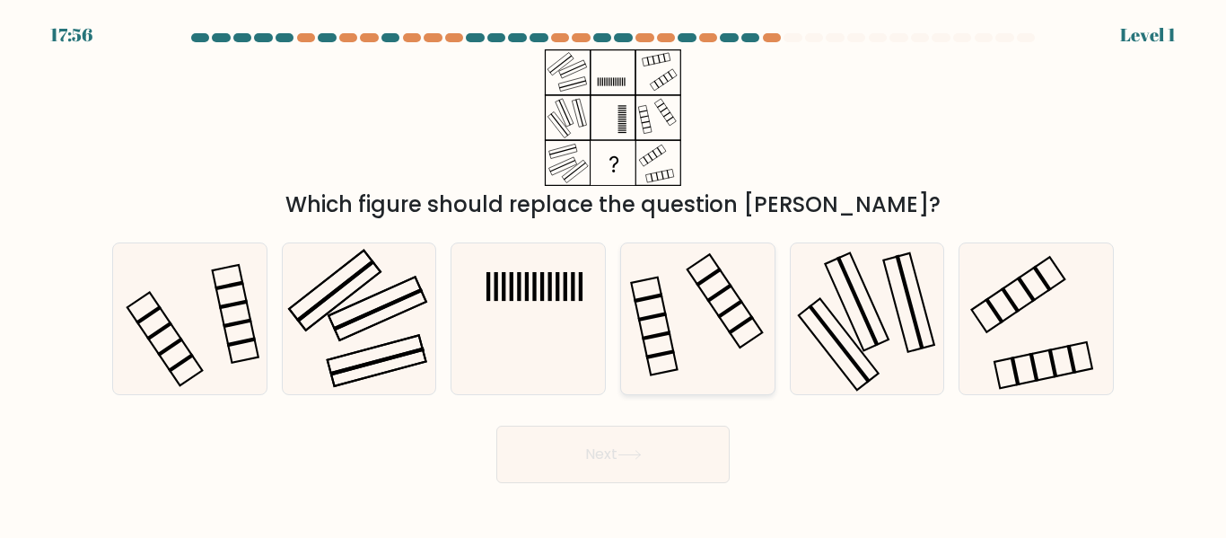
click at [636, 338] on icon at bounding box center [698, 318] width 150 height 150
click at [614, 274] on input "d." at bounding box center [613, 271] width 1 height 4
radio input "true"
click at [678, 475] on button "Next" at bounding box center [612, 453] width 233 height 57
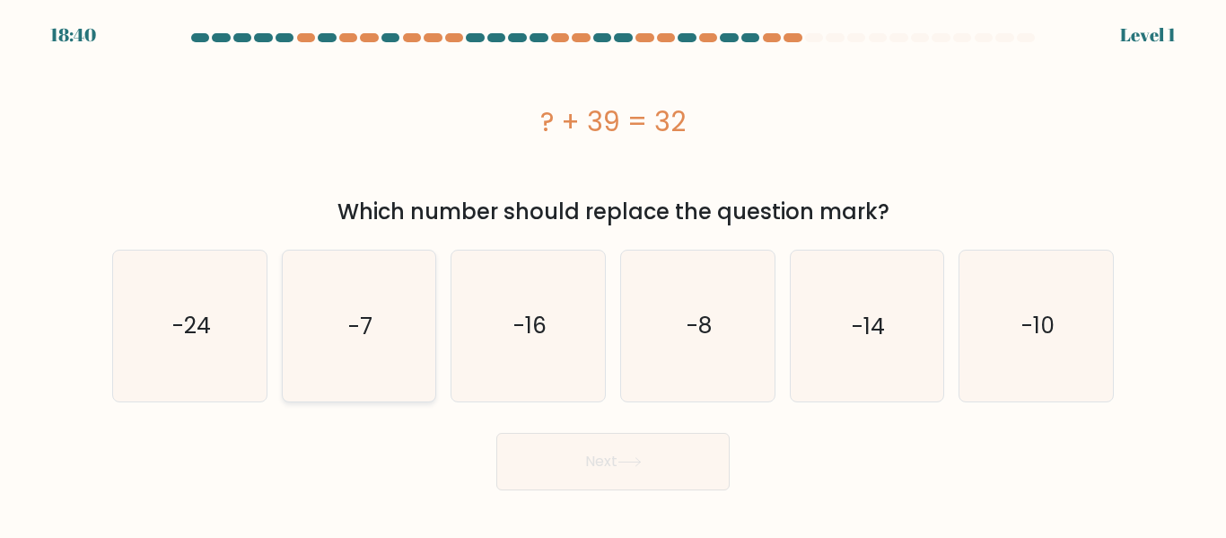
click at [336, 308] on icon "-7" at bounding box center [359, 325] width 150 height 150
click at [613, 274] on input "b. -7" at bounding box center [613, 271] width 1 height 4
radio input "true"
click at [655, 473] on button "Next" at bounding box center [612, 461] width 233 height 57
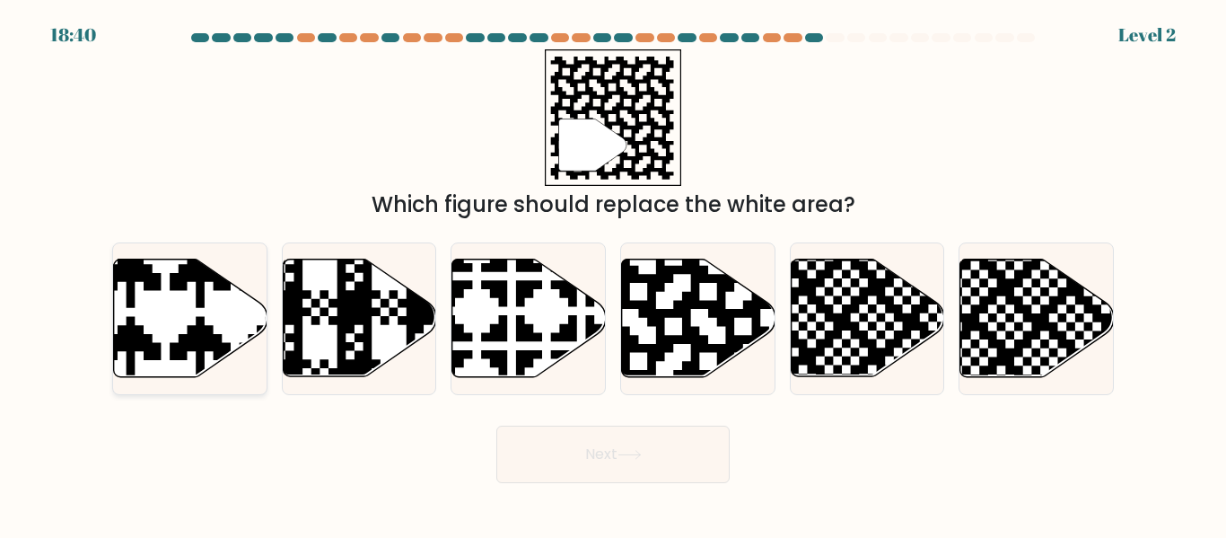
click at [185, 336] on icon at bounding box center [235, 381] width 269 height 269
click at [613, 274] on input "a." at bounding box center [613, 271] width 1 height 4
radio input "true"
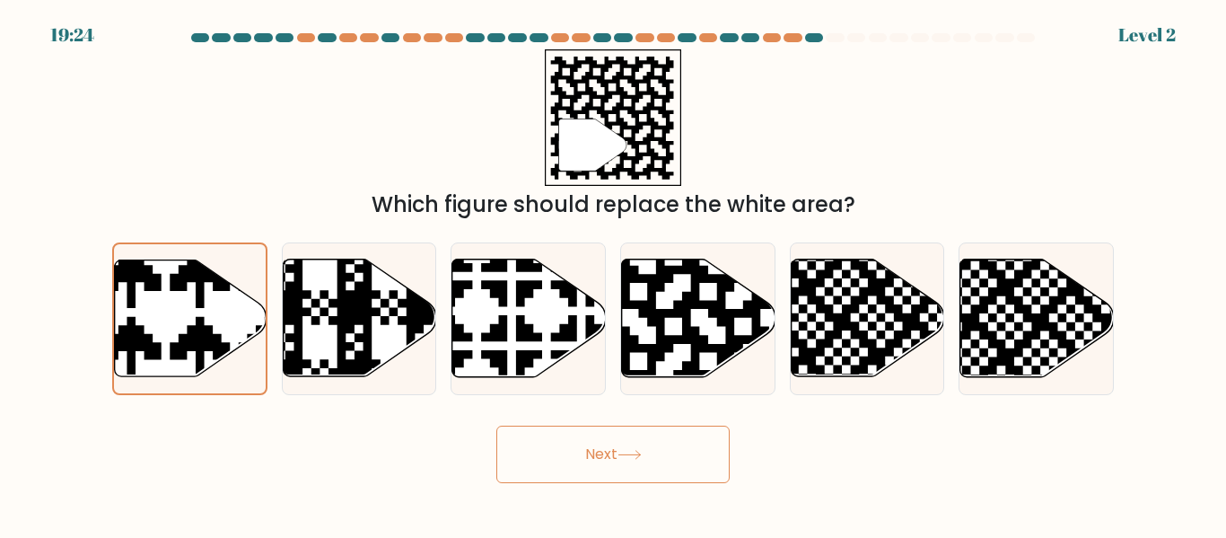
click at [658, 462] on button "Next" at bounding box center [612, 453] width 233 height 57
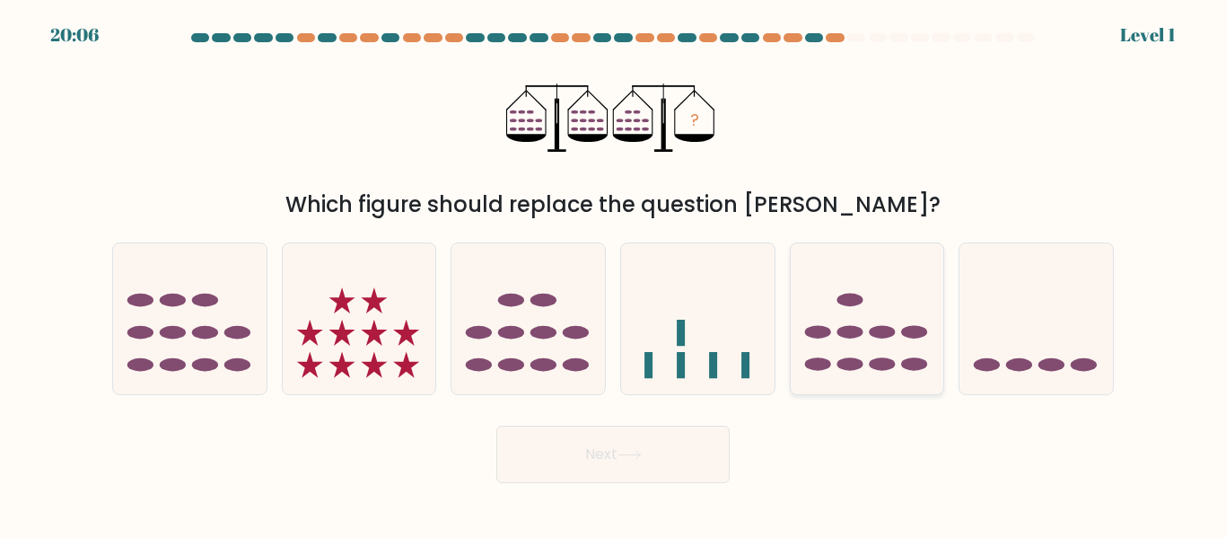
click at [876, 309] on icon at bounding box center [867, 318] width 153 height 127
click at [614, 274] on input "e." at bounding box center [613, 271] width 1 height 4
radio input "true"
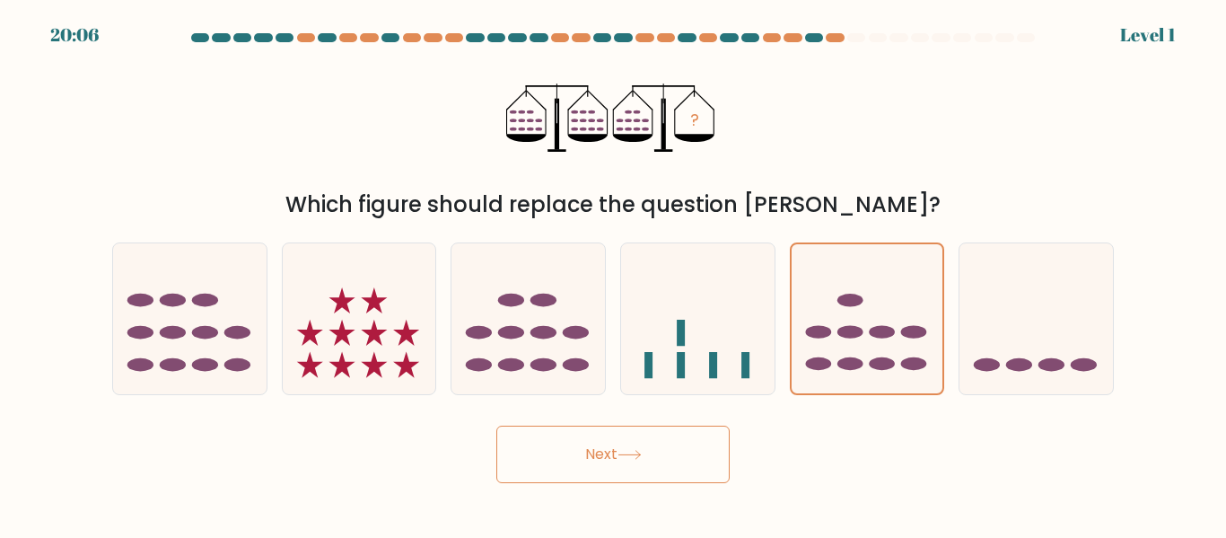
click at [671, 474] on button "Next" at bounding box center [612, 453] width 233 height 57
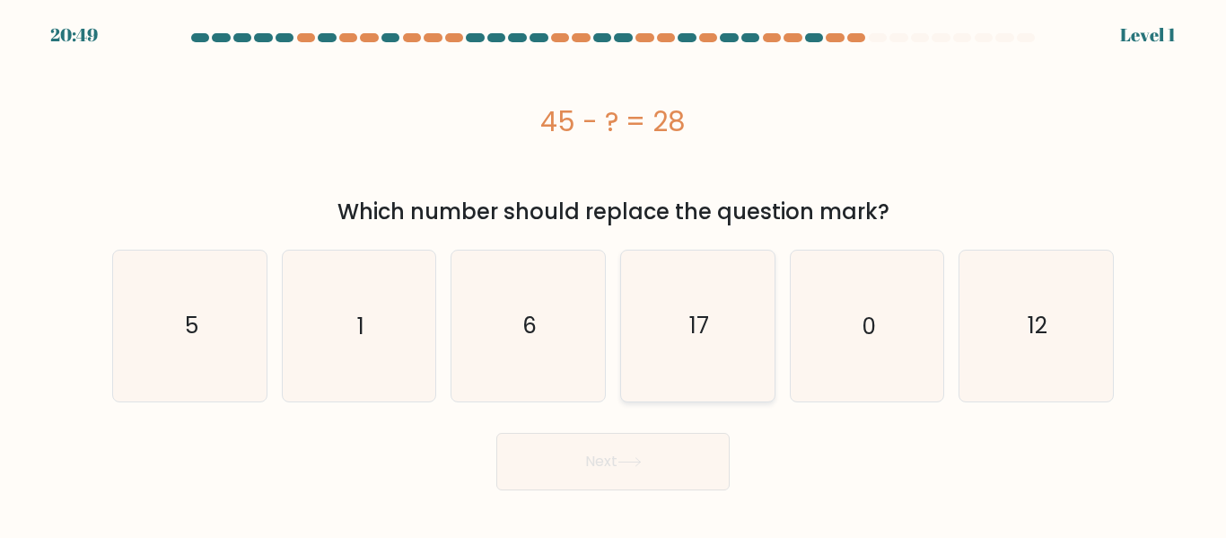
click at [726, 323] on icon "17" at bounding box center [698, 325] width 150 height 150
click at [614, 274] on input "d. 17" at bounding box center [613, 271] width 1 height 4
radio input "true"
click at [672, 458] on button "Next" at bounding box center [612, 461] width 233 height 57
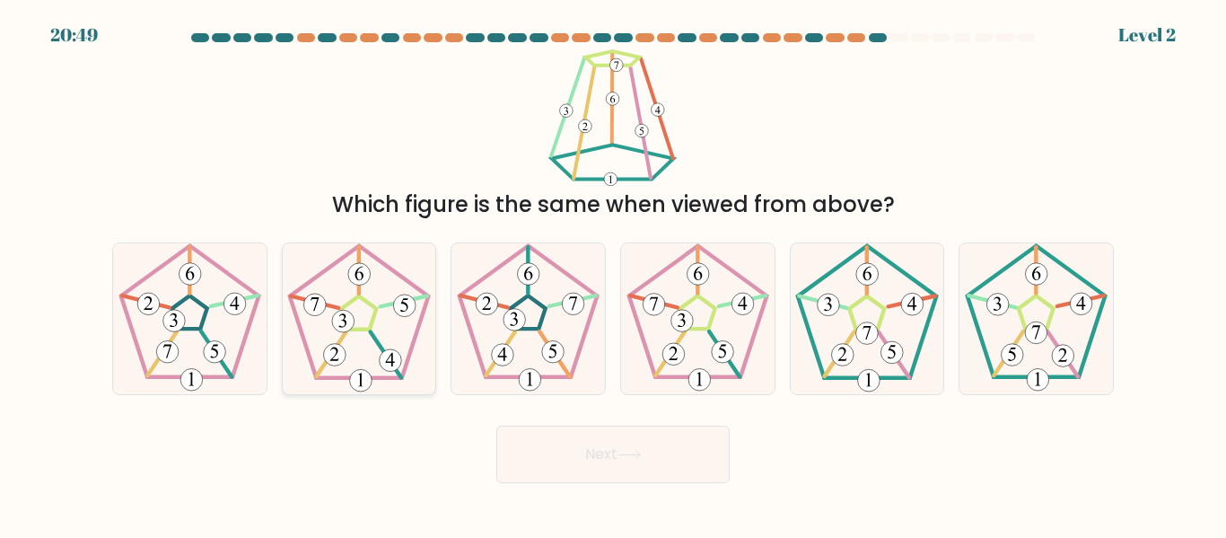
click at [342, 329] on 539 at bounding box center [343, 321] width 22 height 22
click at [613, 274] on input "b." at bounding box center [613, 271] width 1 height 4
radio input "true"
click at [670, 479] on button "Next" at bounding box center [612, 453] width 233 height 57
